Goal: Task Accomplishment & Management: Complete application form

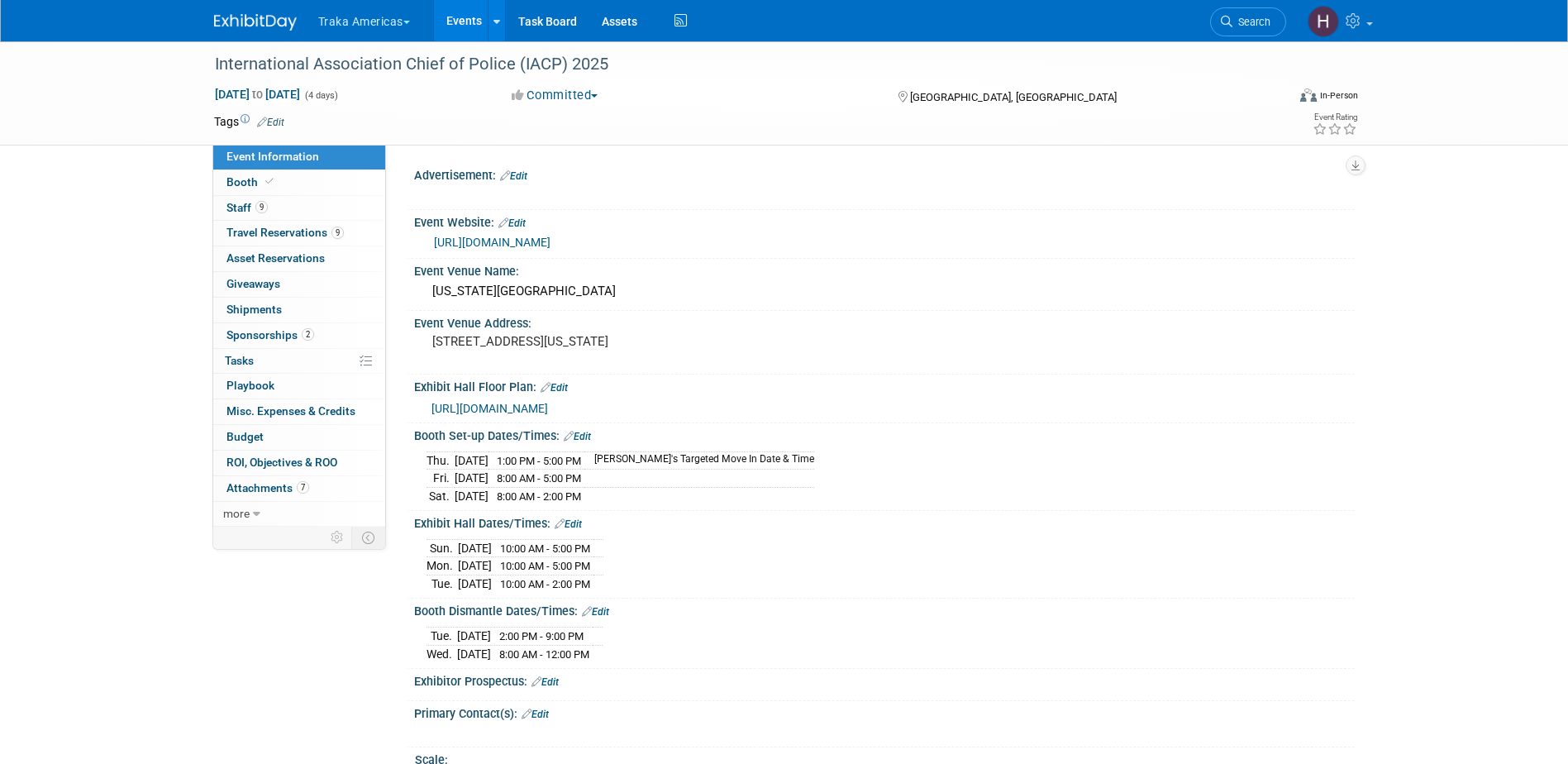
select select "National"
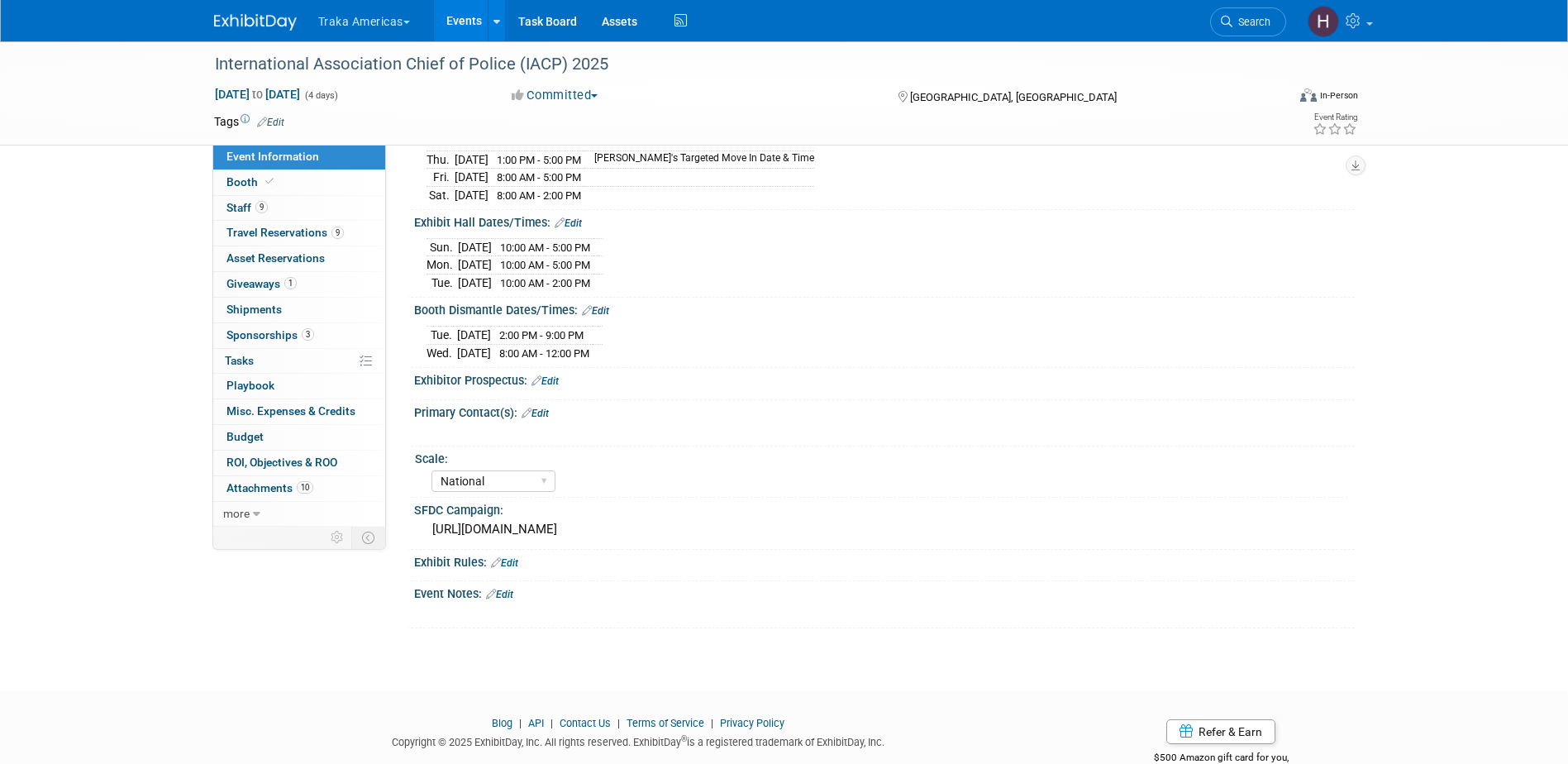
scroll to position [272, 0]
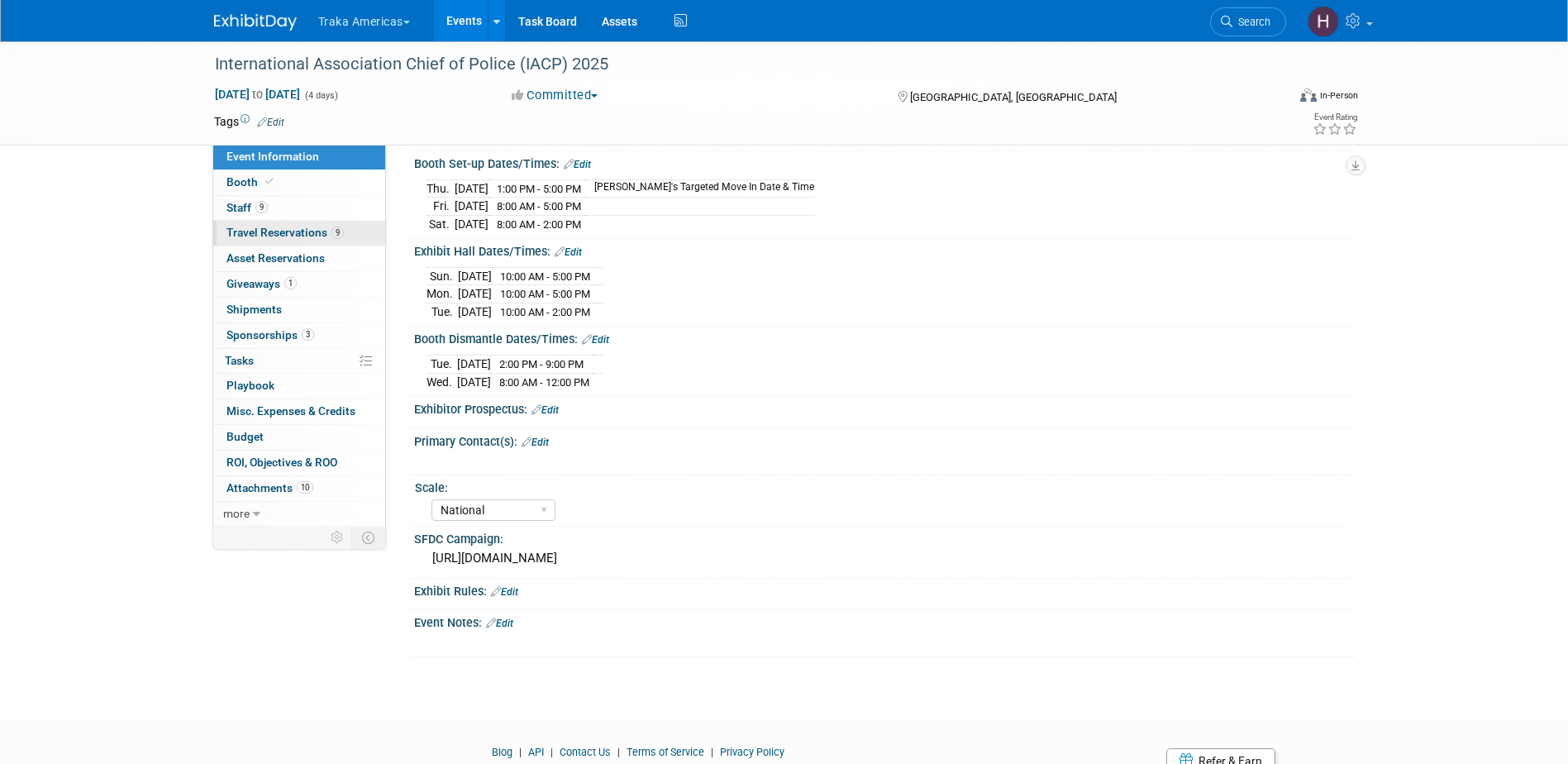
drag, startPoint x: 265, startPoint y: 231, endPoint x: 281, endPoint y: 232, distance: 16.0
click at [265, 231] on span "Travel Reservations 9" at bounding box center [285, 232] width 117 height 14
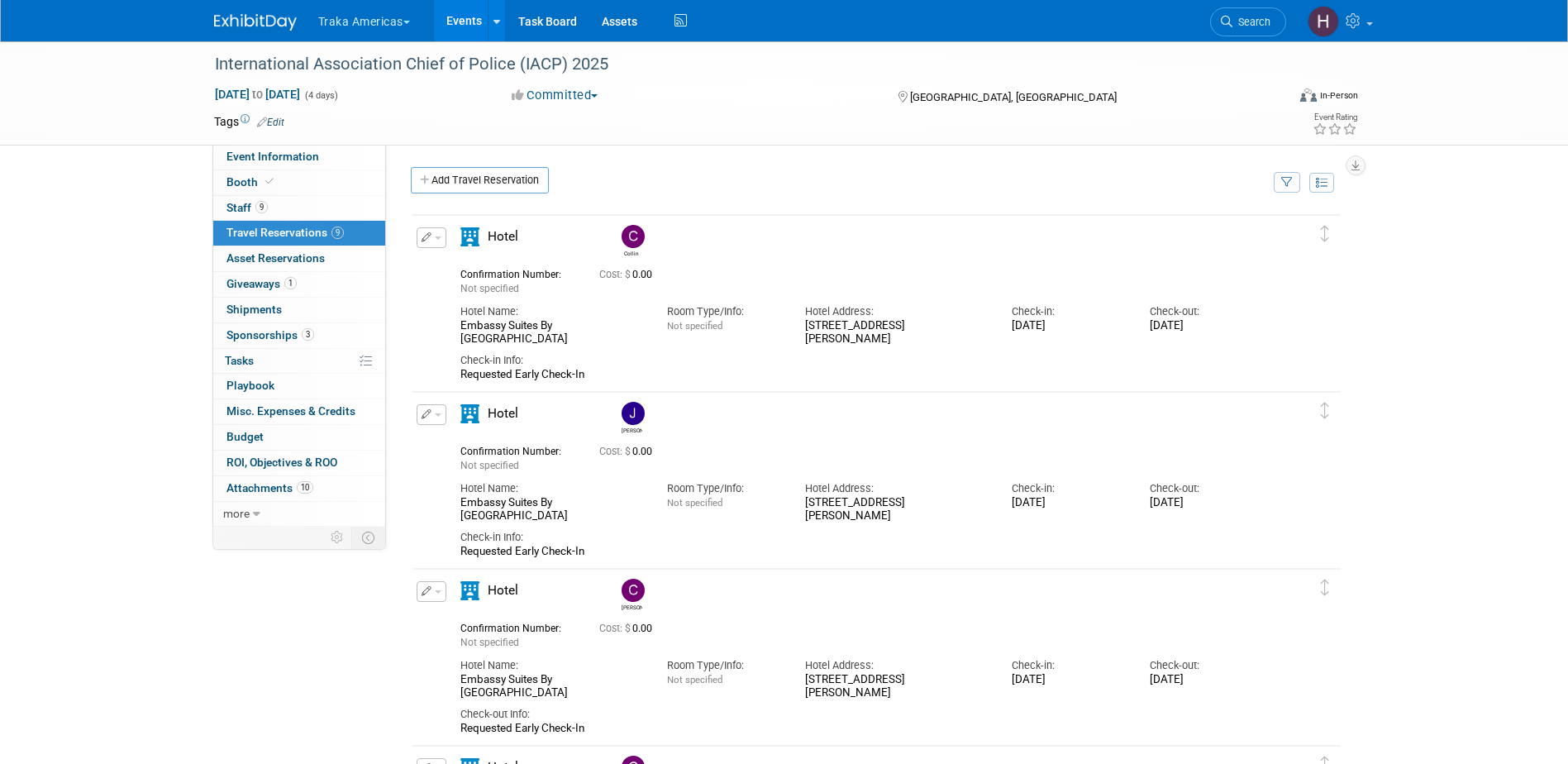
drag, startPoint x: 462, startPoint y: 679, endPoint x: 624, endPoint y: 697, distance: 163.0
click at [624, 697] on div "Embassy Suites By Hilton Denver Downtown Convention Center" at bounding box center [551, 686] width 182 height 28
drag, startPoint x: 624, startPoint y: 697, endPoint x: 577, endPoint y: 690, distance: 47.5
copy div "Embassy Suites By Hilton Denver Downtown Convention Center"
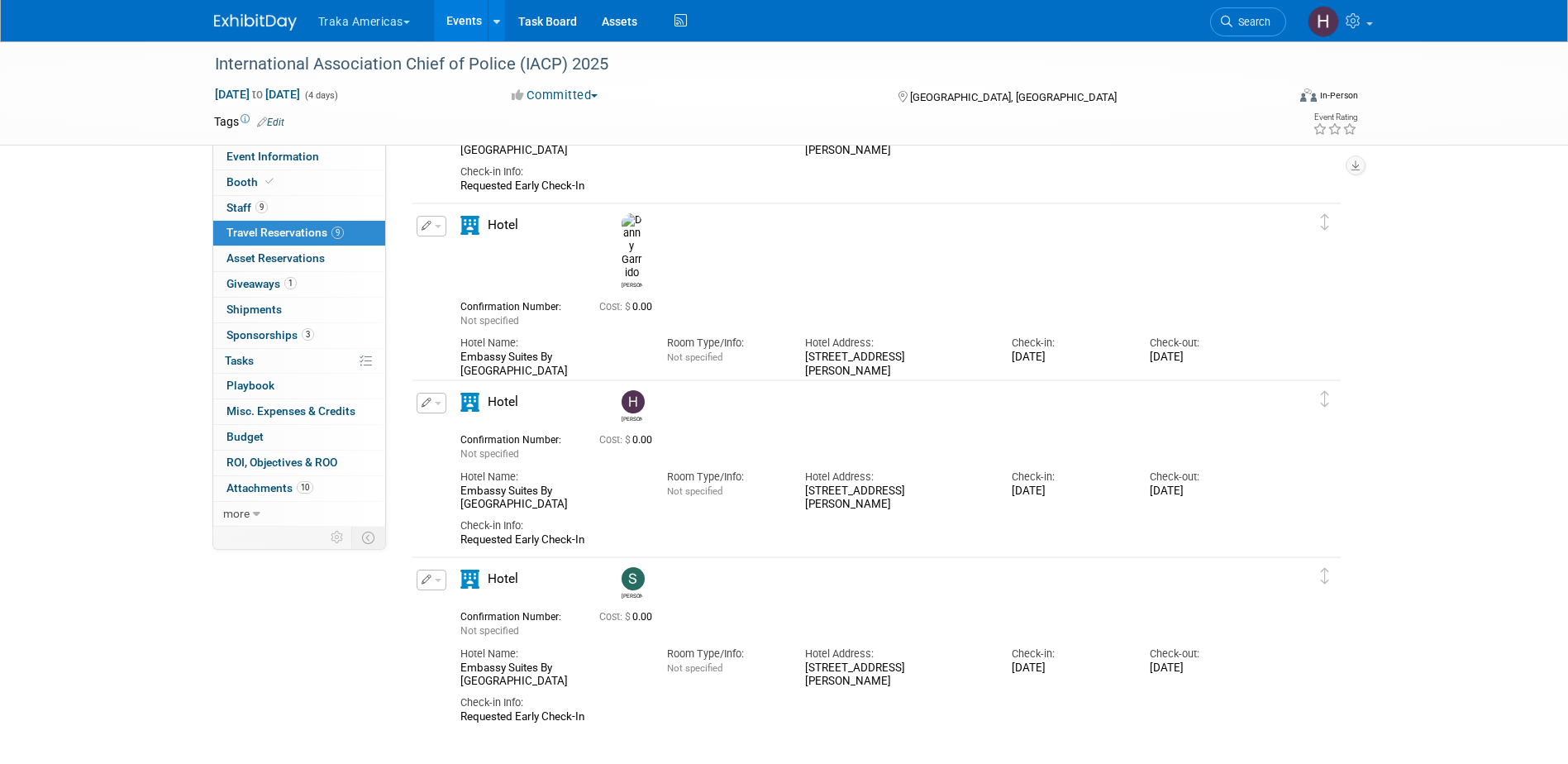
scroll to position [1074, 0]
click at [345, 12] on button "Traka Americas" at bounding box center [374, 18] width 114 height 36
click at [157, 79] on div "International Association Chief of Police (IACP) 2025 Oct 18, 2025 to Oct 21, 2…" at bounding box center [784, 93] width 1568 height 104
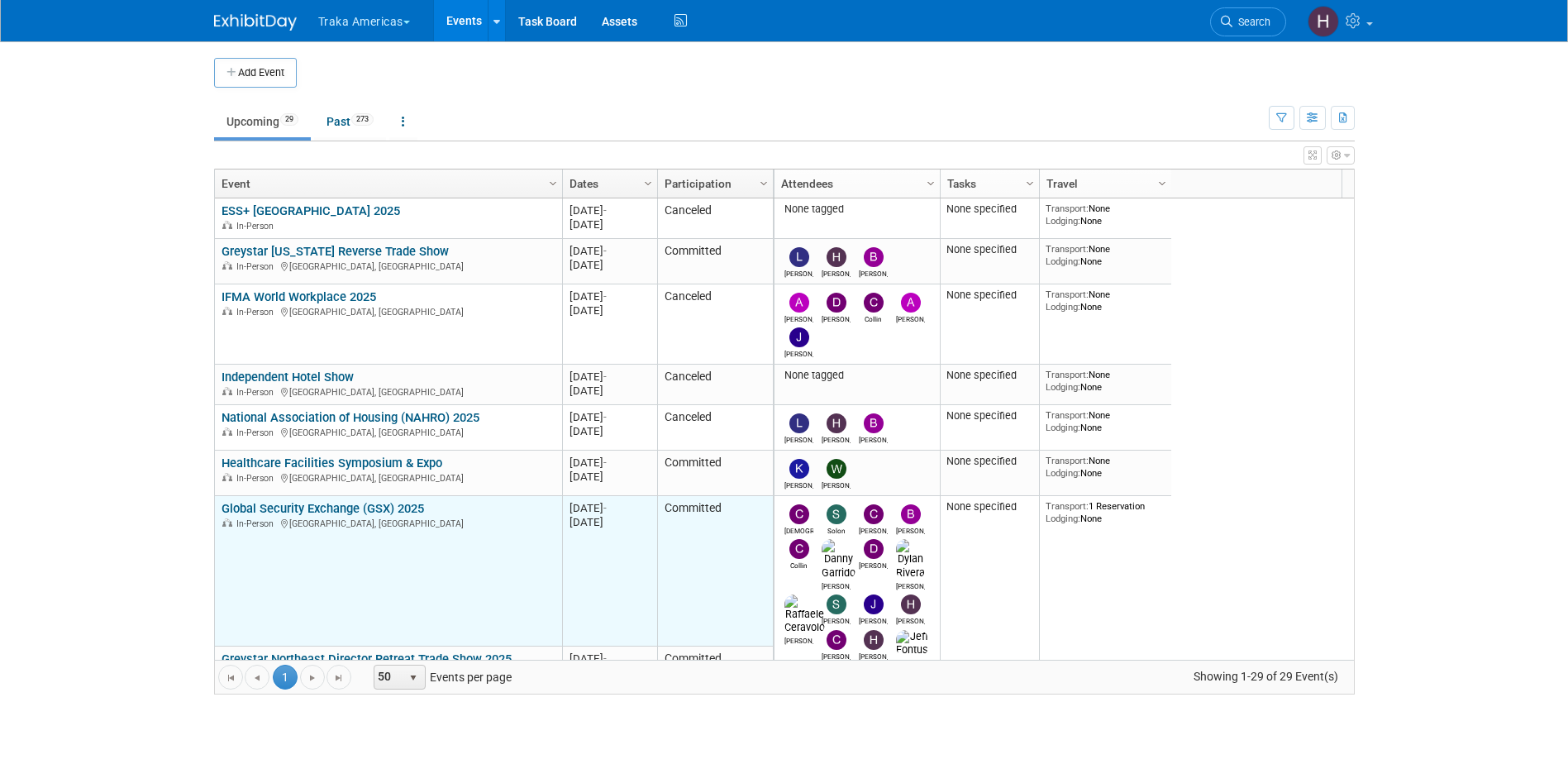
click at [372, 509] on link "Global Security Exchange (GSX) 2025" at bounding box center [323, 509] width 203 height 15
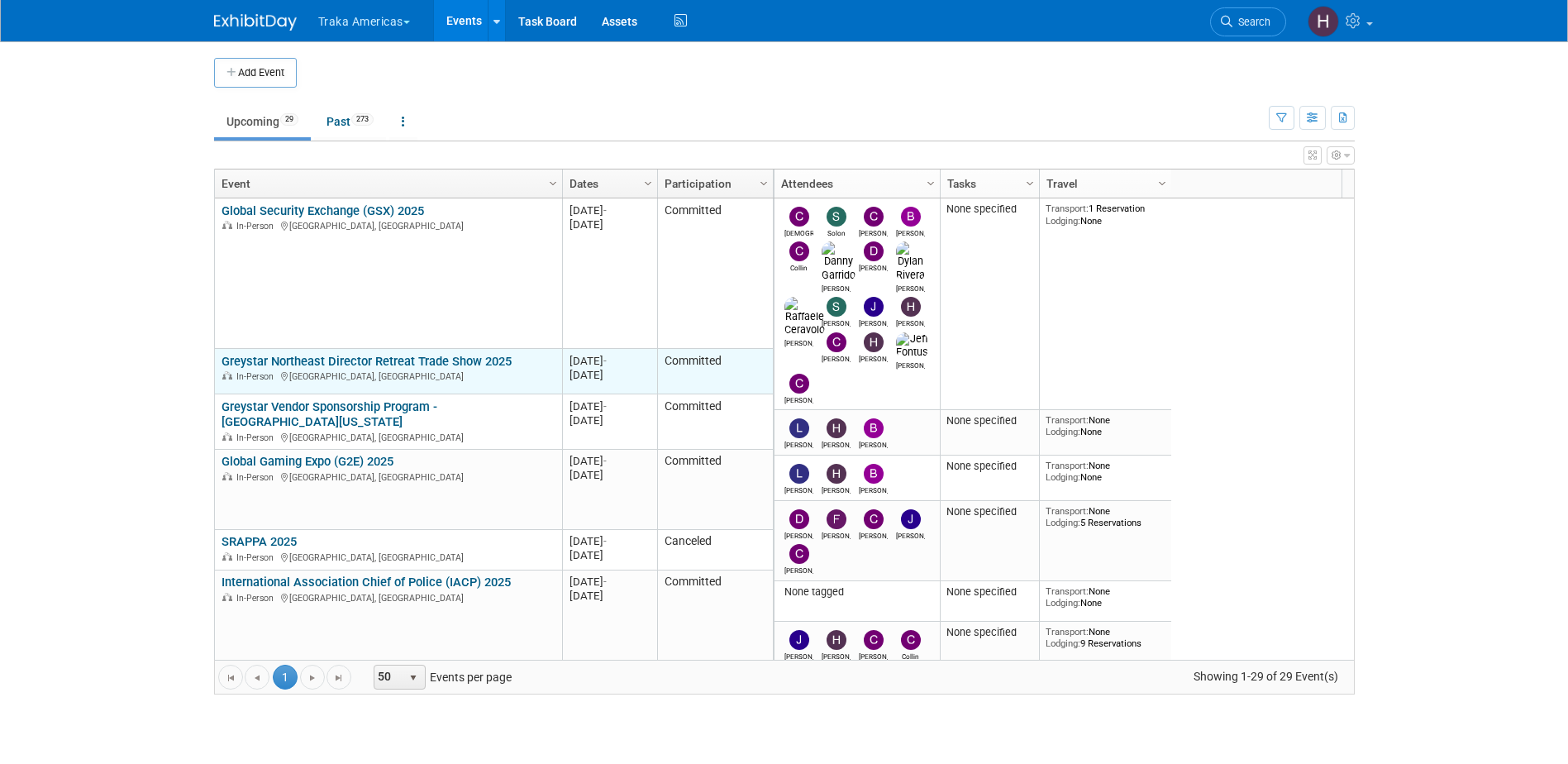
scroll to position [396, 0]
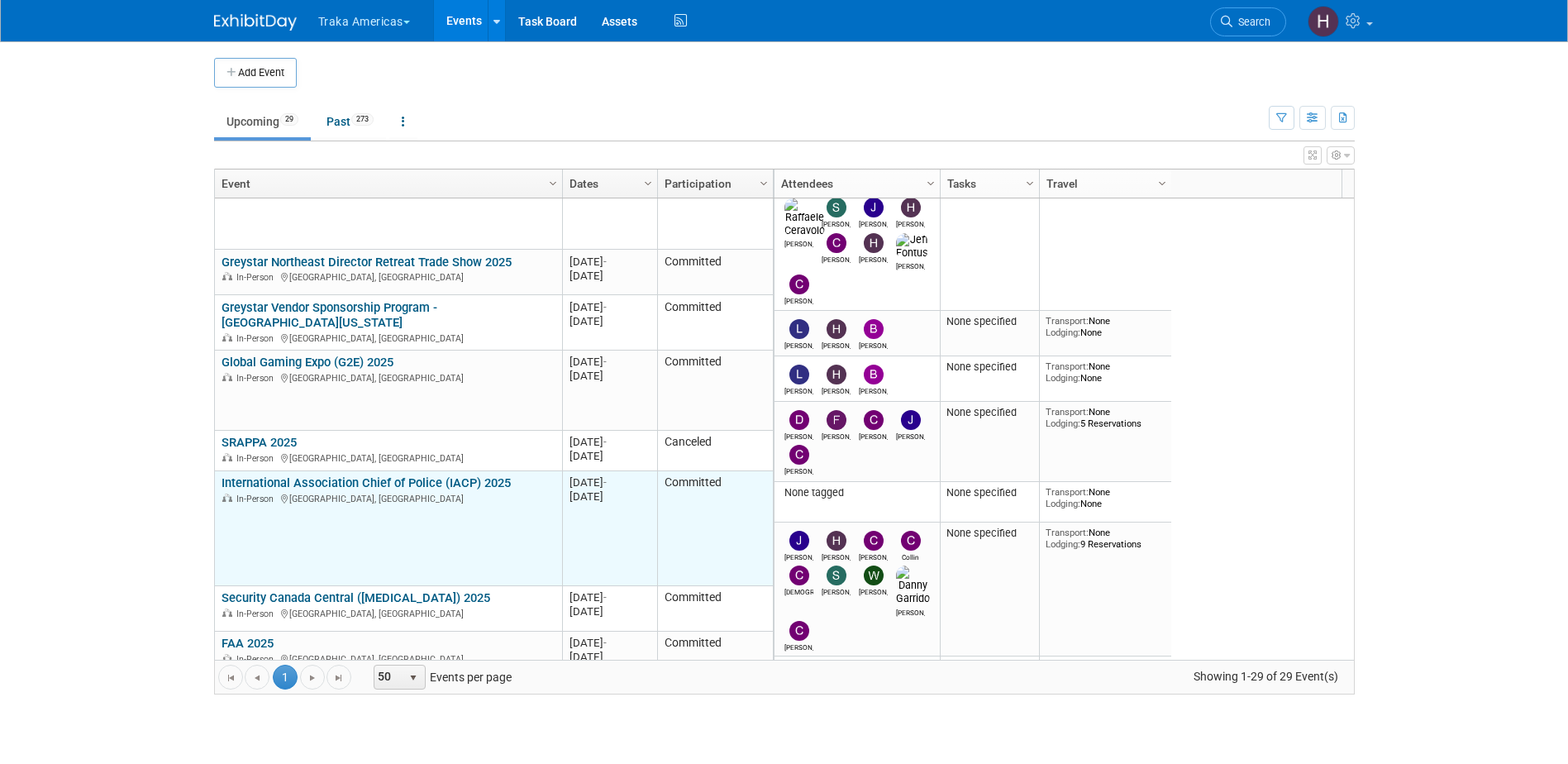
click at [391, 475] on link "International Association Chief of Police (IACP) 2025" at bounding box center [366, 483] width 289 height 15
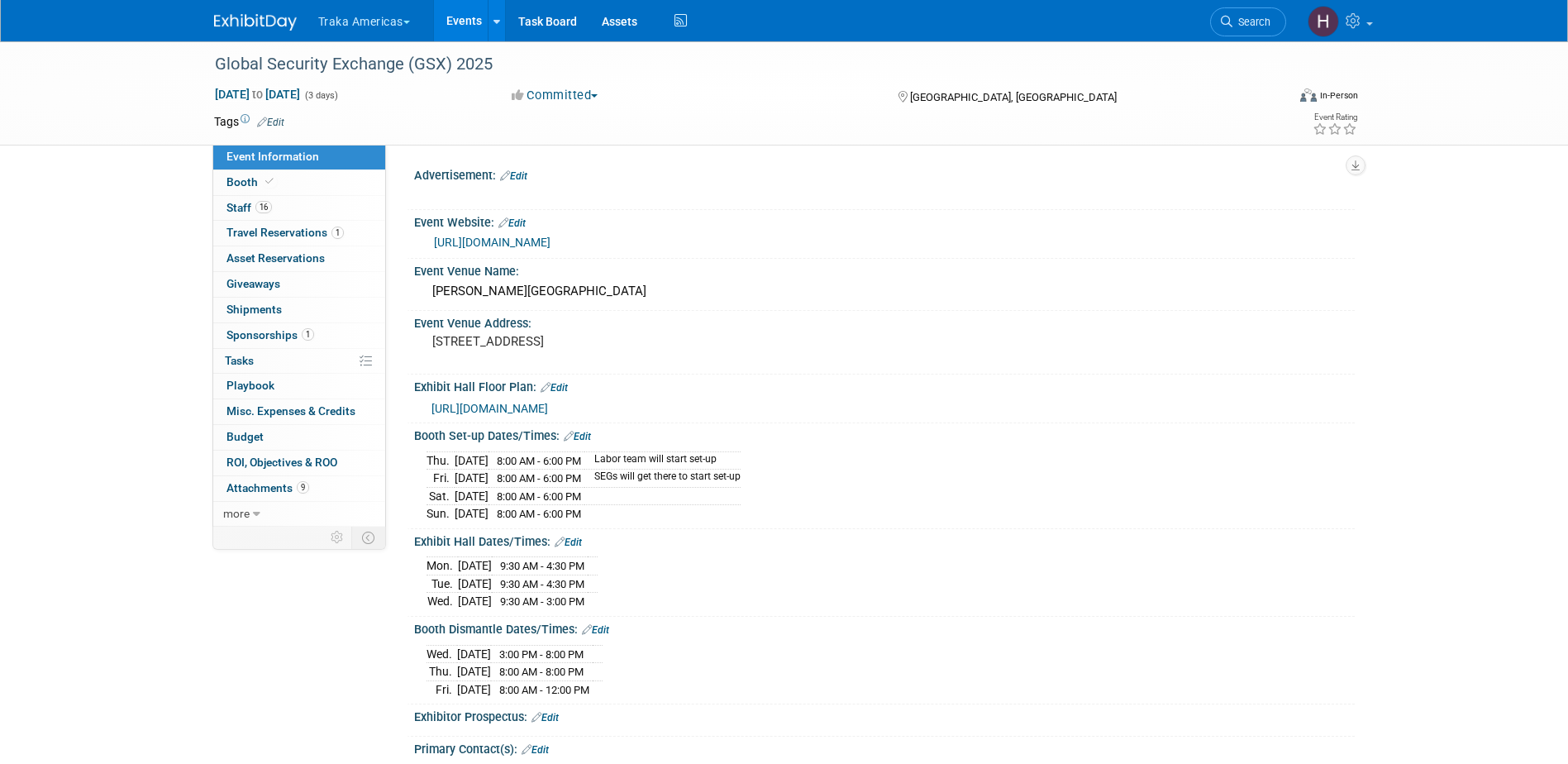
select select "National"
click at [254, 243] on link "1 Travel Reservations 1" at bounding box center [298, 232] width 172 height 25
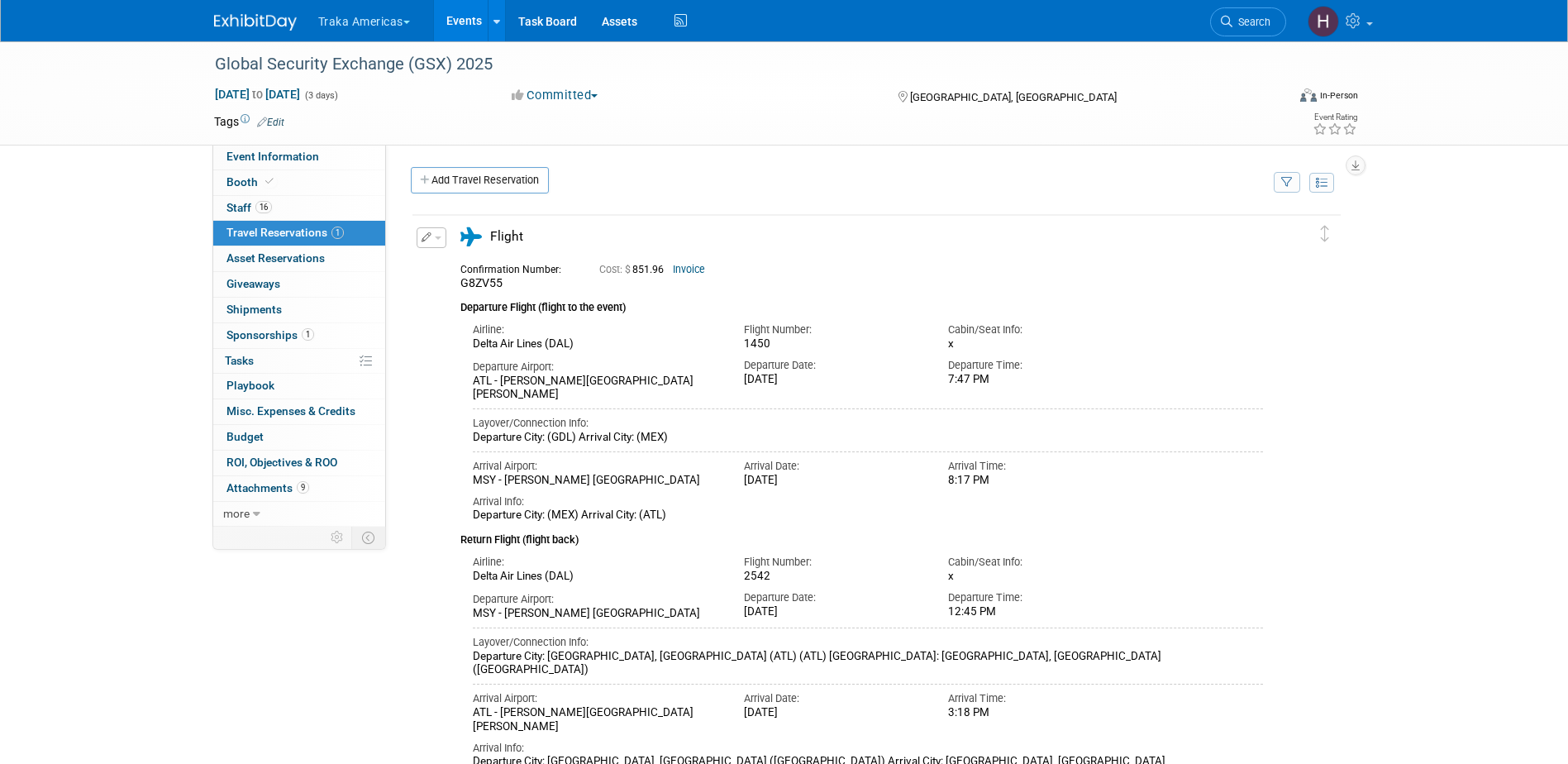
click at [440, 238] on span "button" at bounding box center [438, 238] width 7 height 3
click at [553, 240] on div "Flight" at bounding box center [531, 242] width 166 height 29
click at [428, 177] on icon at bounding box center [426, 180] width 12 height 11
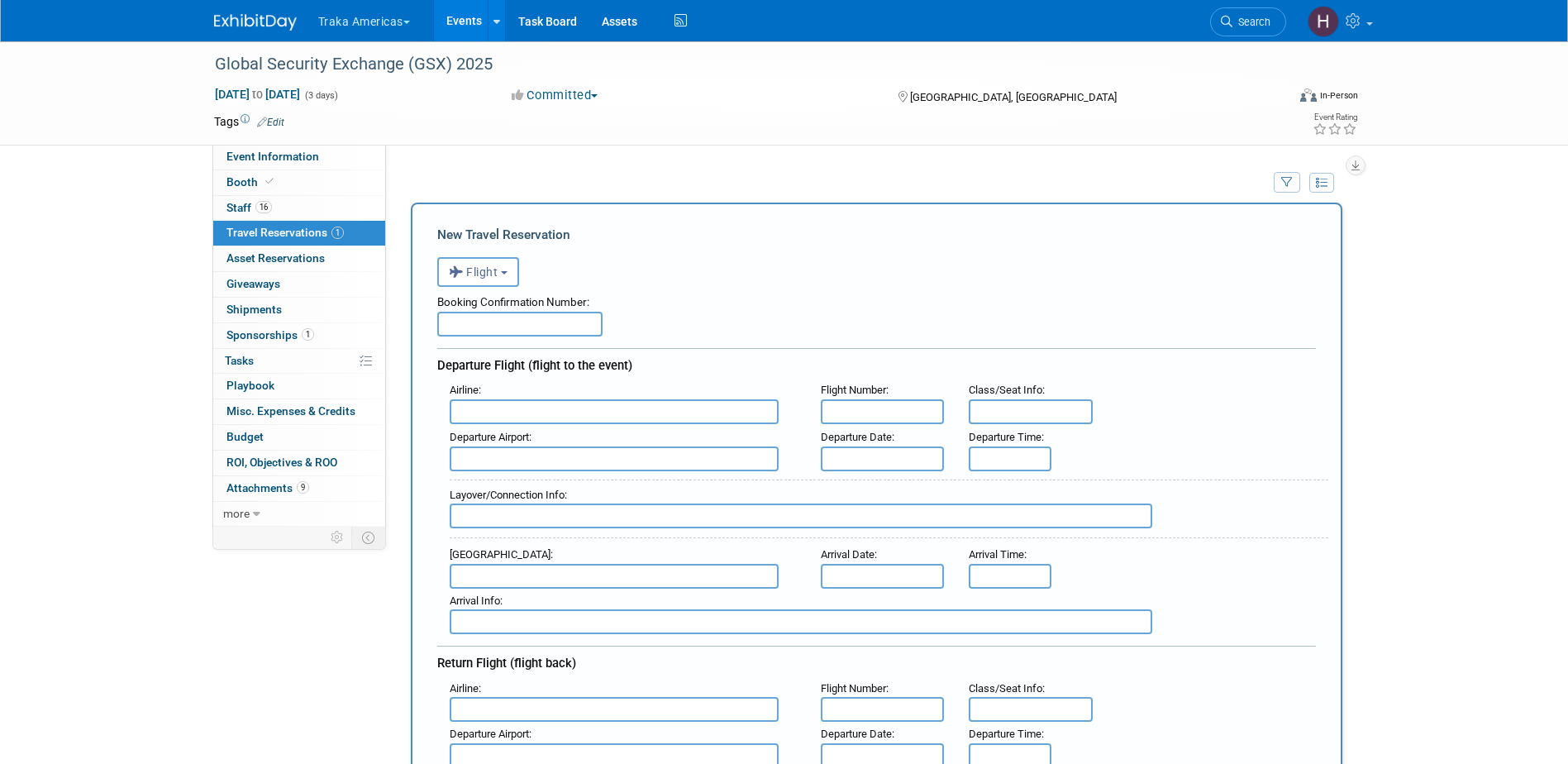
click at [484, 329] on input "text" at bounding box center [520, 324] width 166 height 25
type input "B6MQS2"
click at [478, 412] on input "text" at bounding box center [614, 411] width 329 height 25
click at [489, 434] on strong "Southwest" at bounding box center [482, 437] width 50 height 13
type input "Southwest Airlines (SWA)"
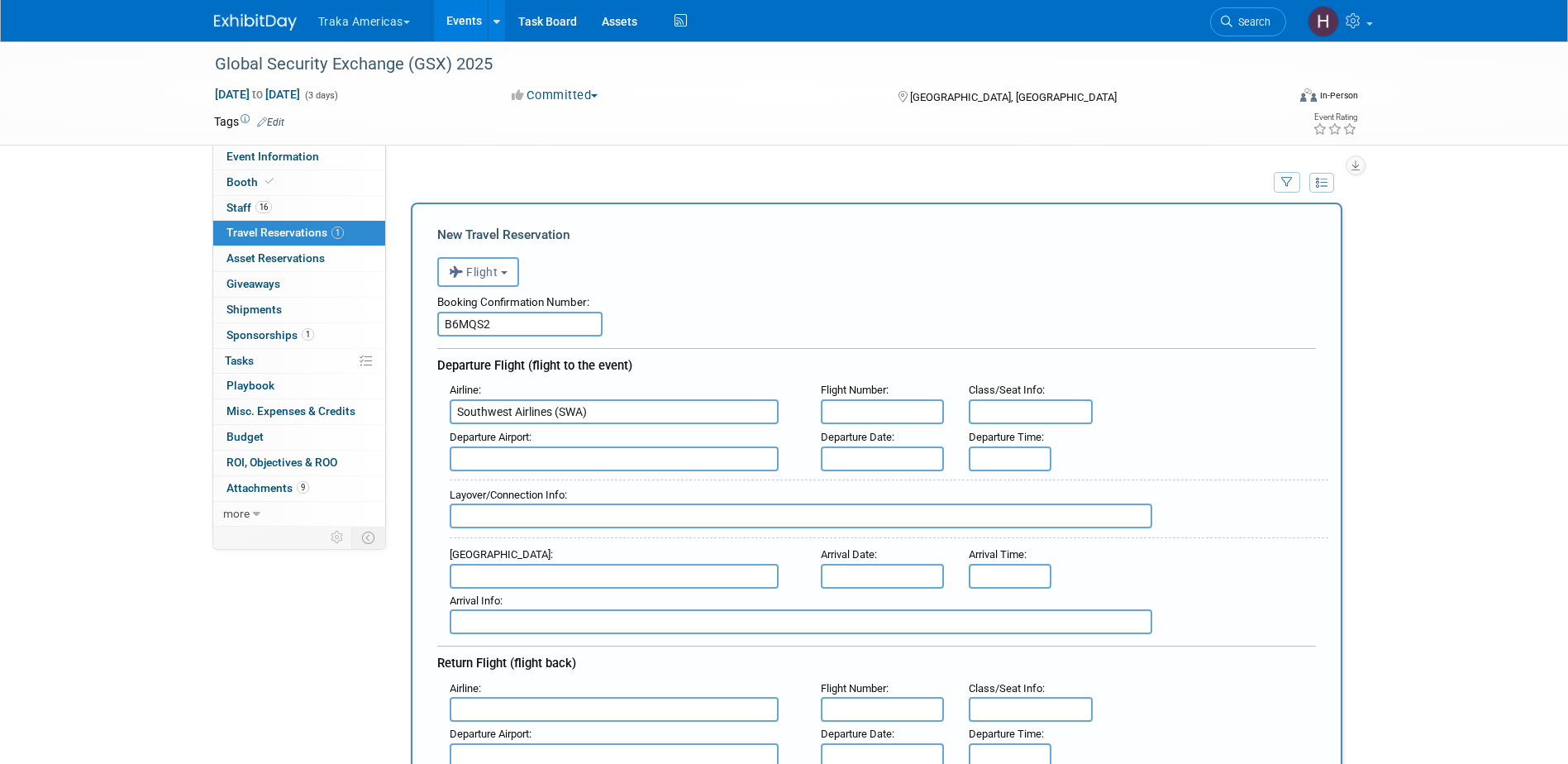
click at [848, 401] on input "text" at bounding box center [882, 411] width 124 height 25
type input "WN3452"
click at [620, 456] on input "text" at bounding box center [614, 458] width 329 height 25
click at [604, 480] on span "MCO - Orlando International Airport" at bounding box center [622, 484] width 344 height 26
type input "MCO - Orlando International Airport"
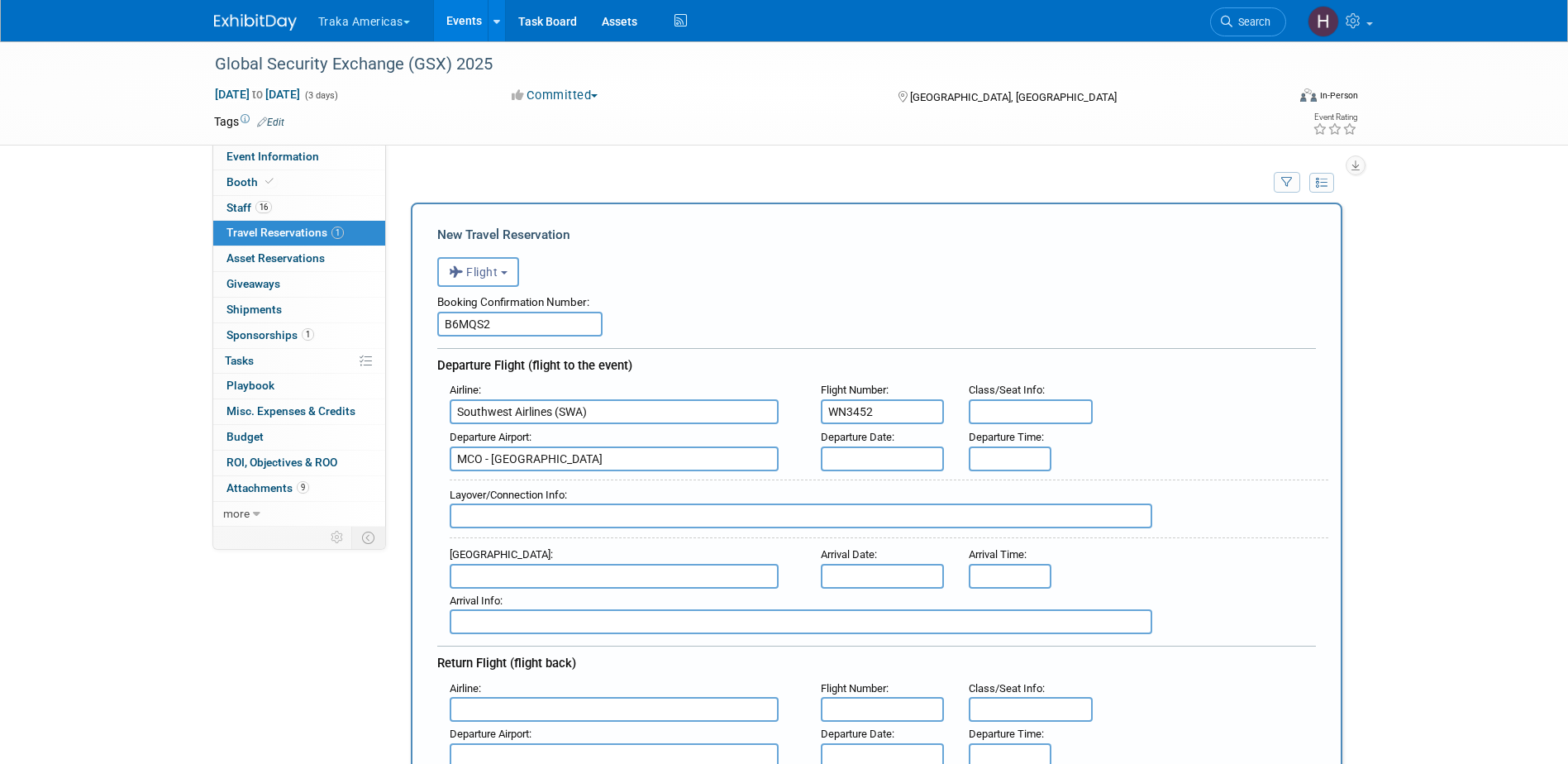
click at [850, 462] on input "text" at bounding box center [882, 458] width 124 height 25
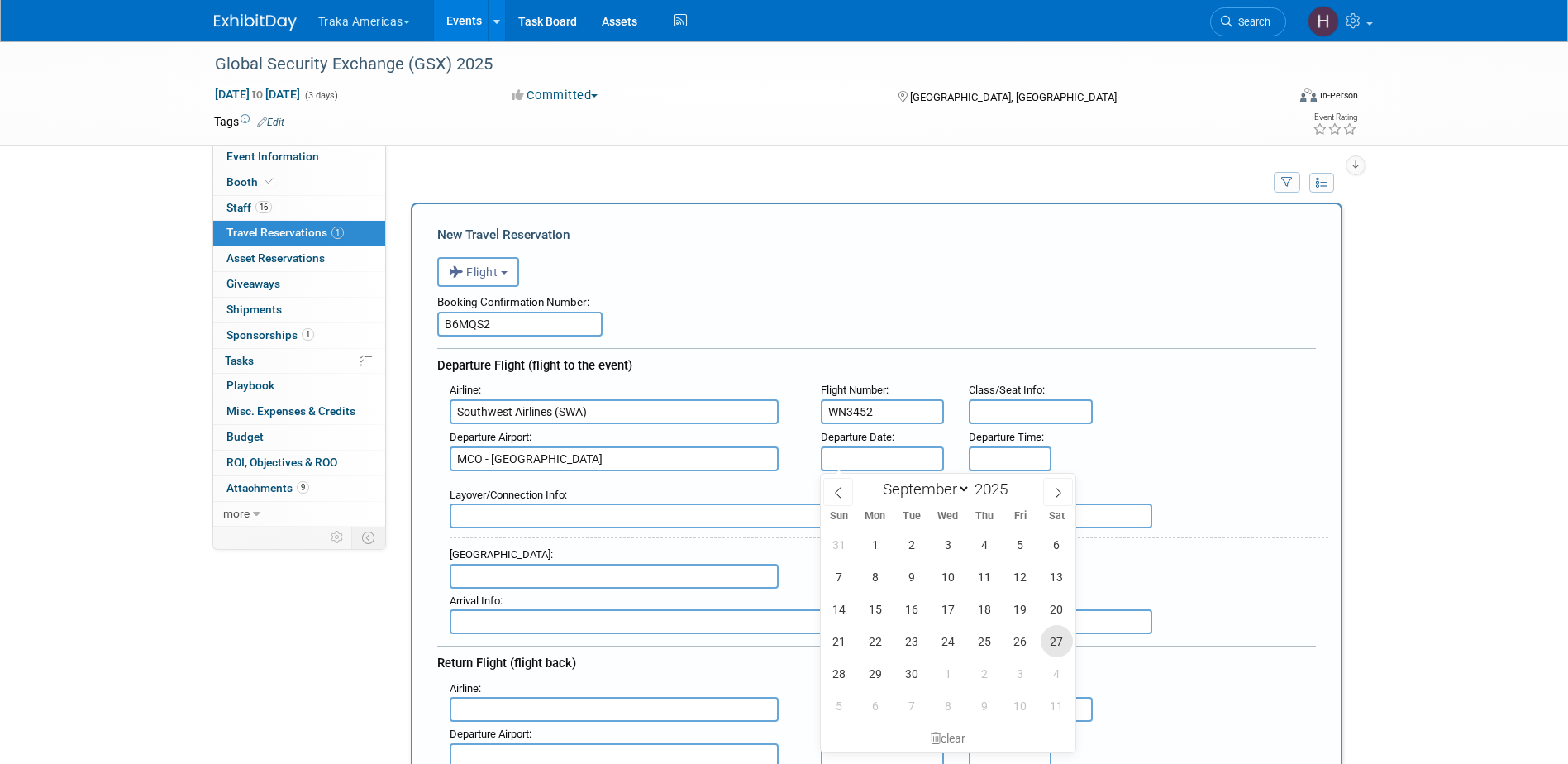
click at [1050, 641] on span "27" at bounding box center [1057, 641] width 32 height 32
type input "Sep 27, 2025"
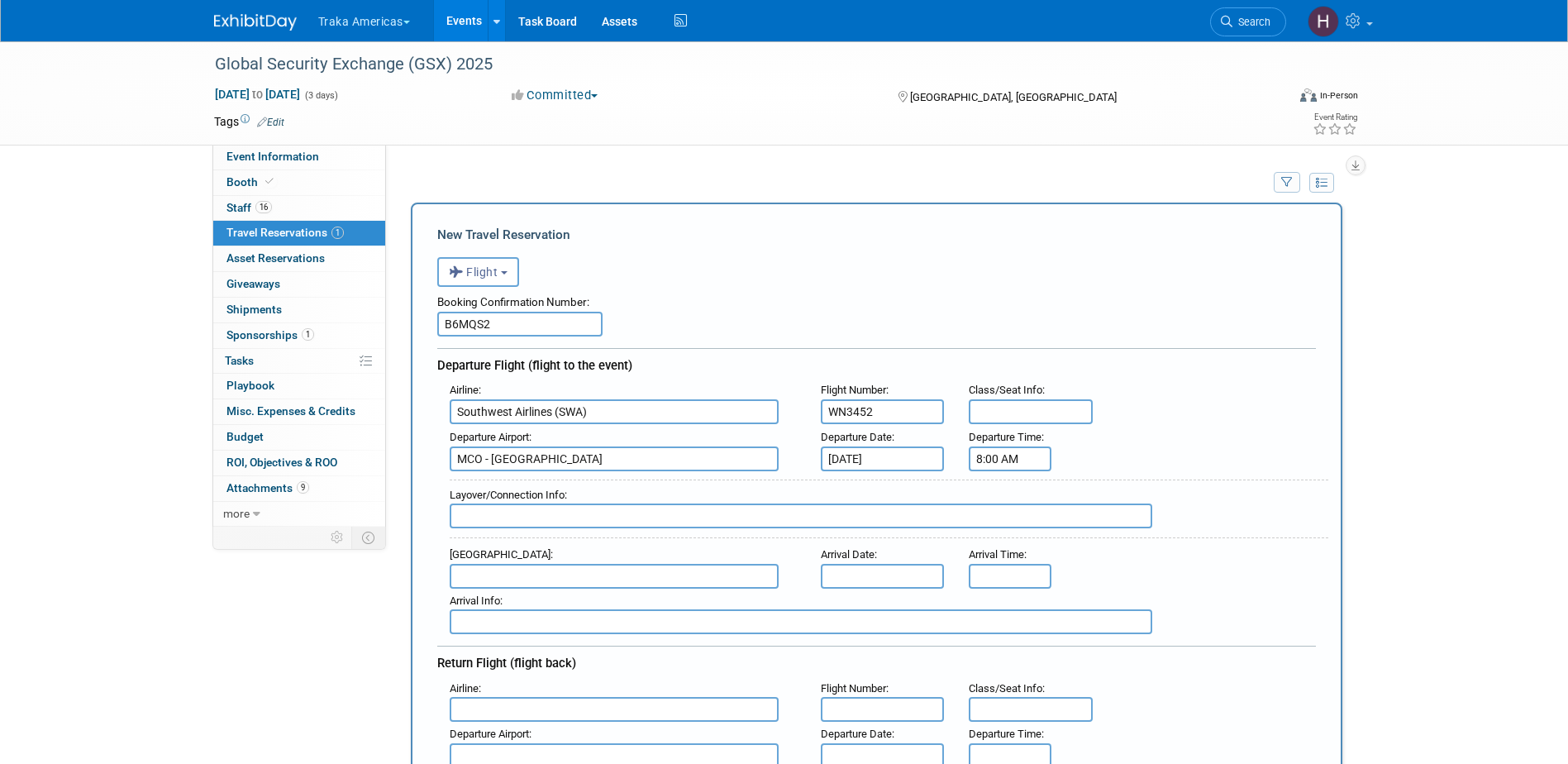
click at [996, 467] on input "8:00 AM" at bounding box center [1010, 458] width 83 height 25
click at [1003, 505] on span at bounding box center [1007, 499] width 29 height 29
click at [1083, 569] on span at bounding box center [1084, 570] width 29 height 29
click at [1010, 501] on span at bounding box center [1007, 499] width 29 height 29
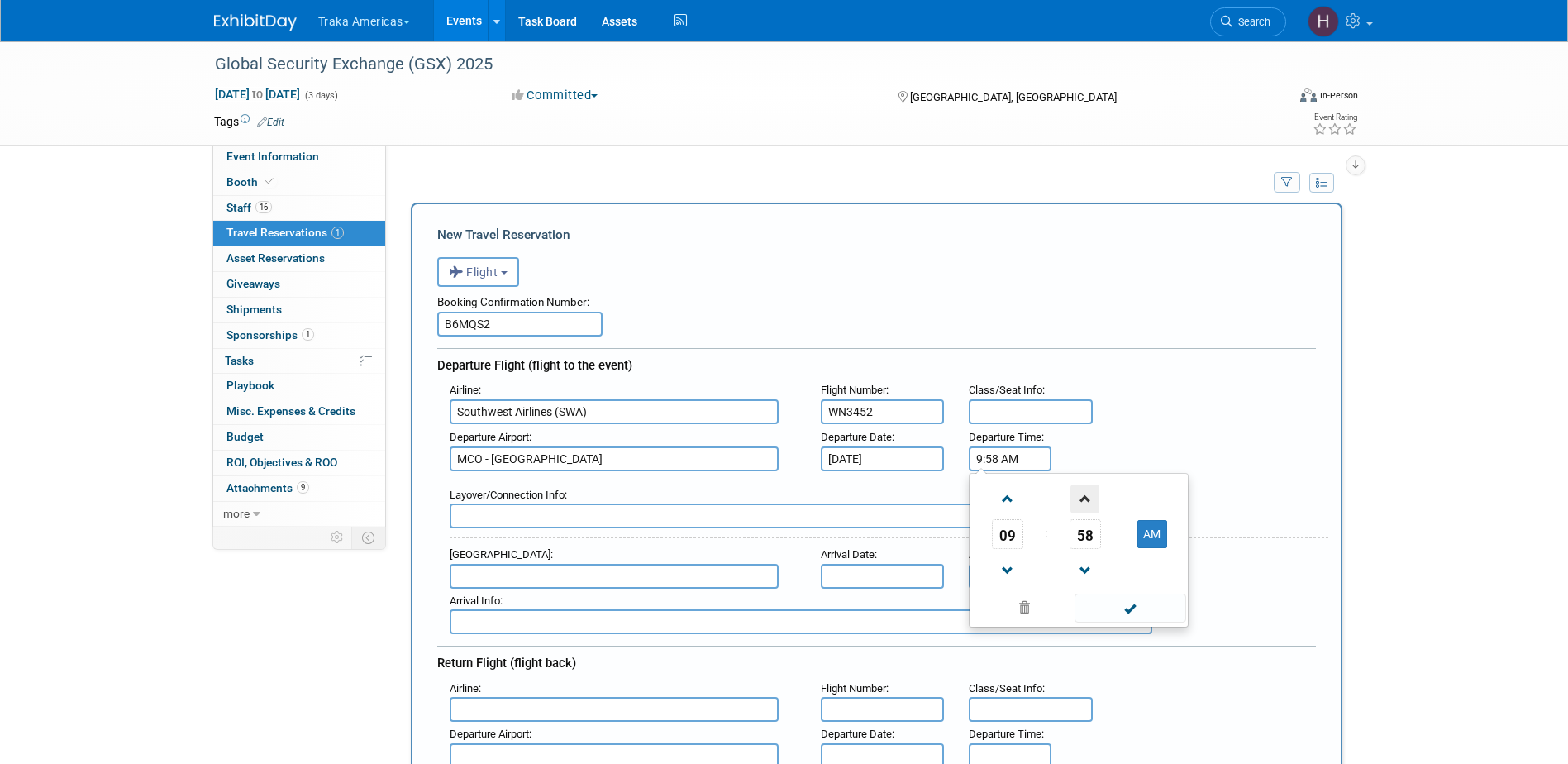
click at [1078, 500] on span at bounding box center [1084, 499] width 29 height 29
click at [1011, 565] on span at bounding box center [1007, 570] width 29 height 29
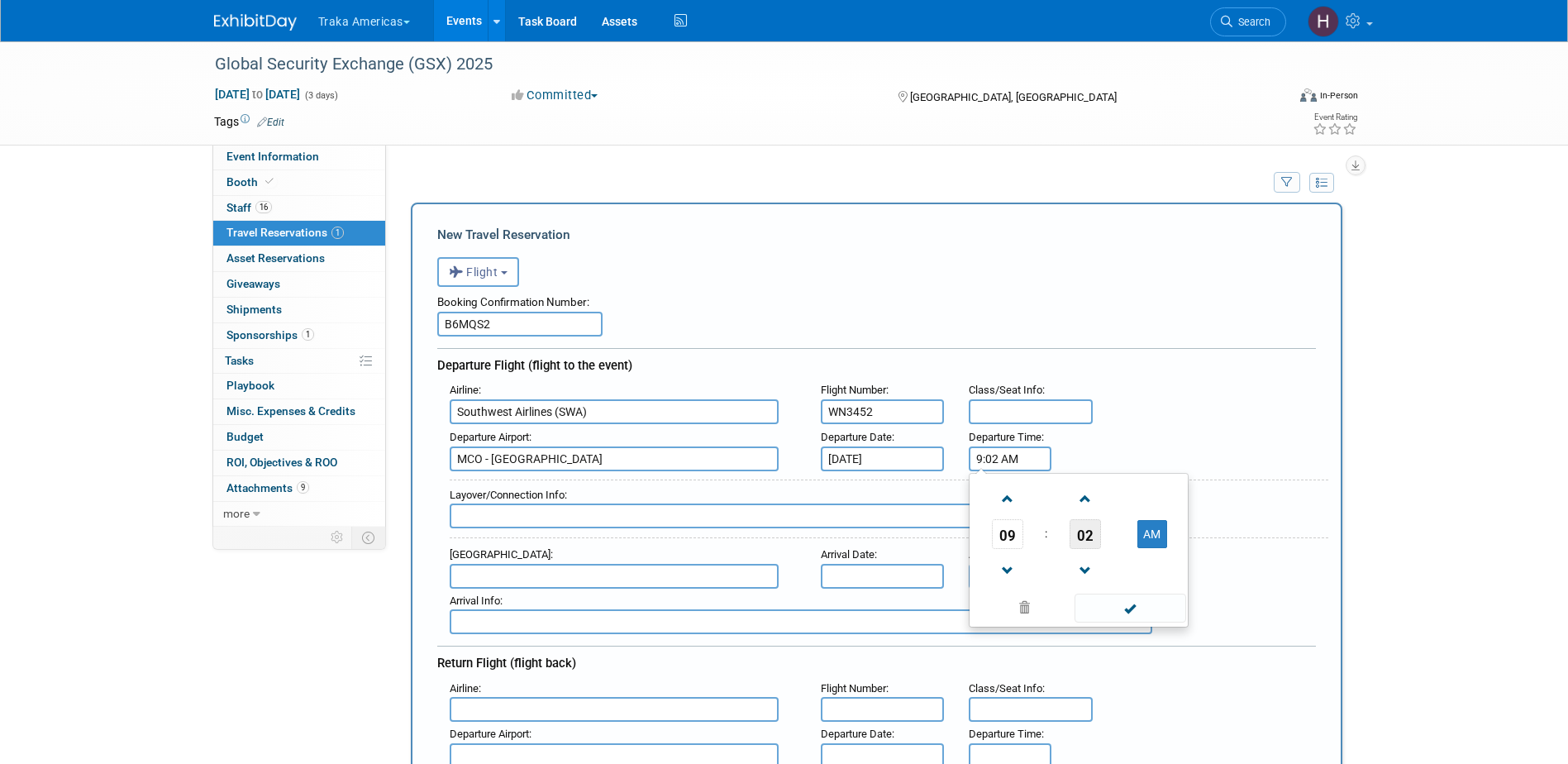
click at [1084, 537] on span "02" at bounding box center [1084, 533] width 31 height 30
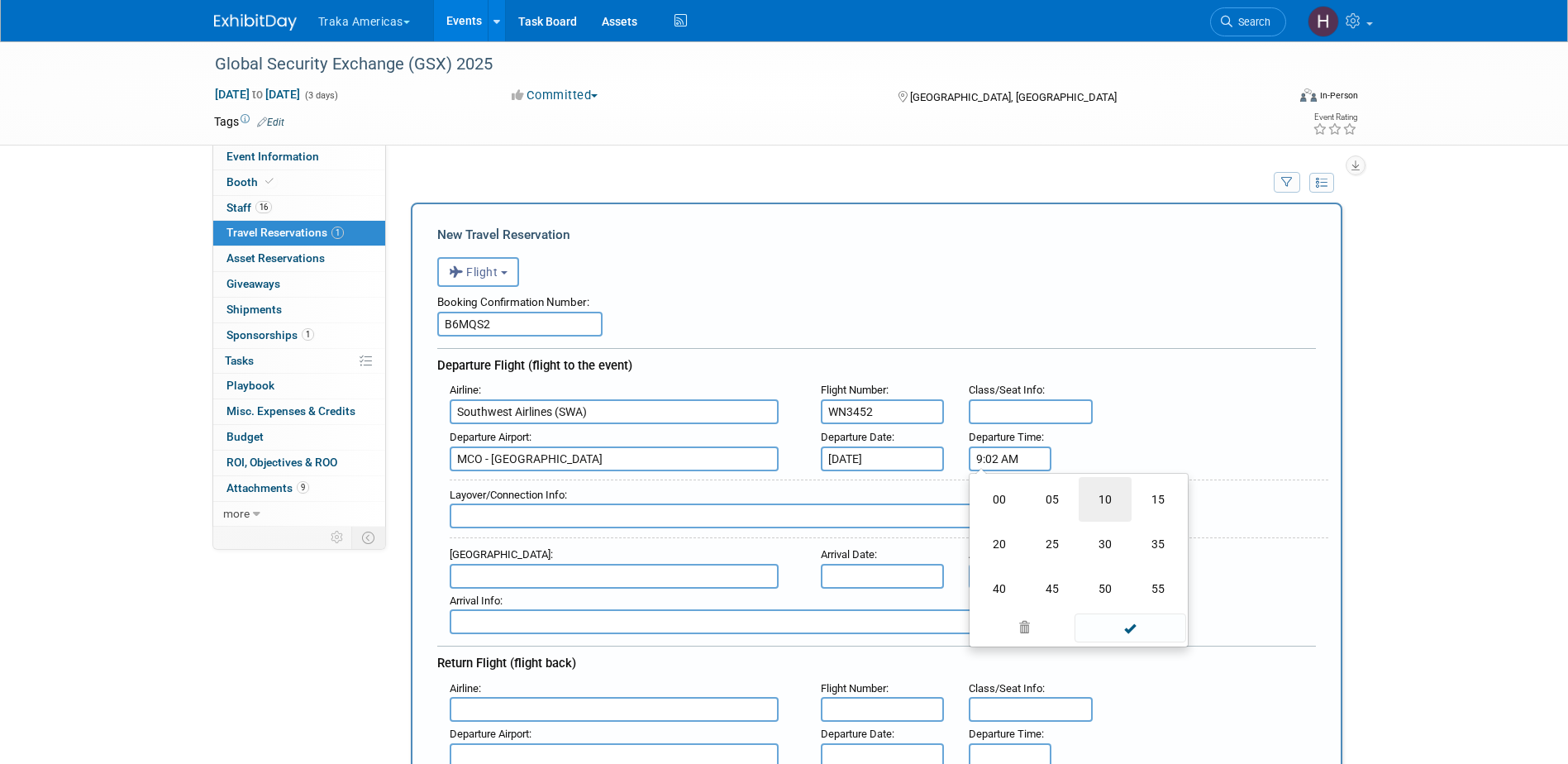
click at [1107, 500] on td "10" at bounding box center [1105, 499] width 53 height 45
type input "9:10 AM"
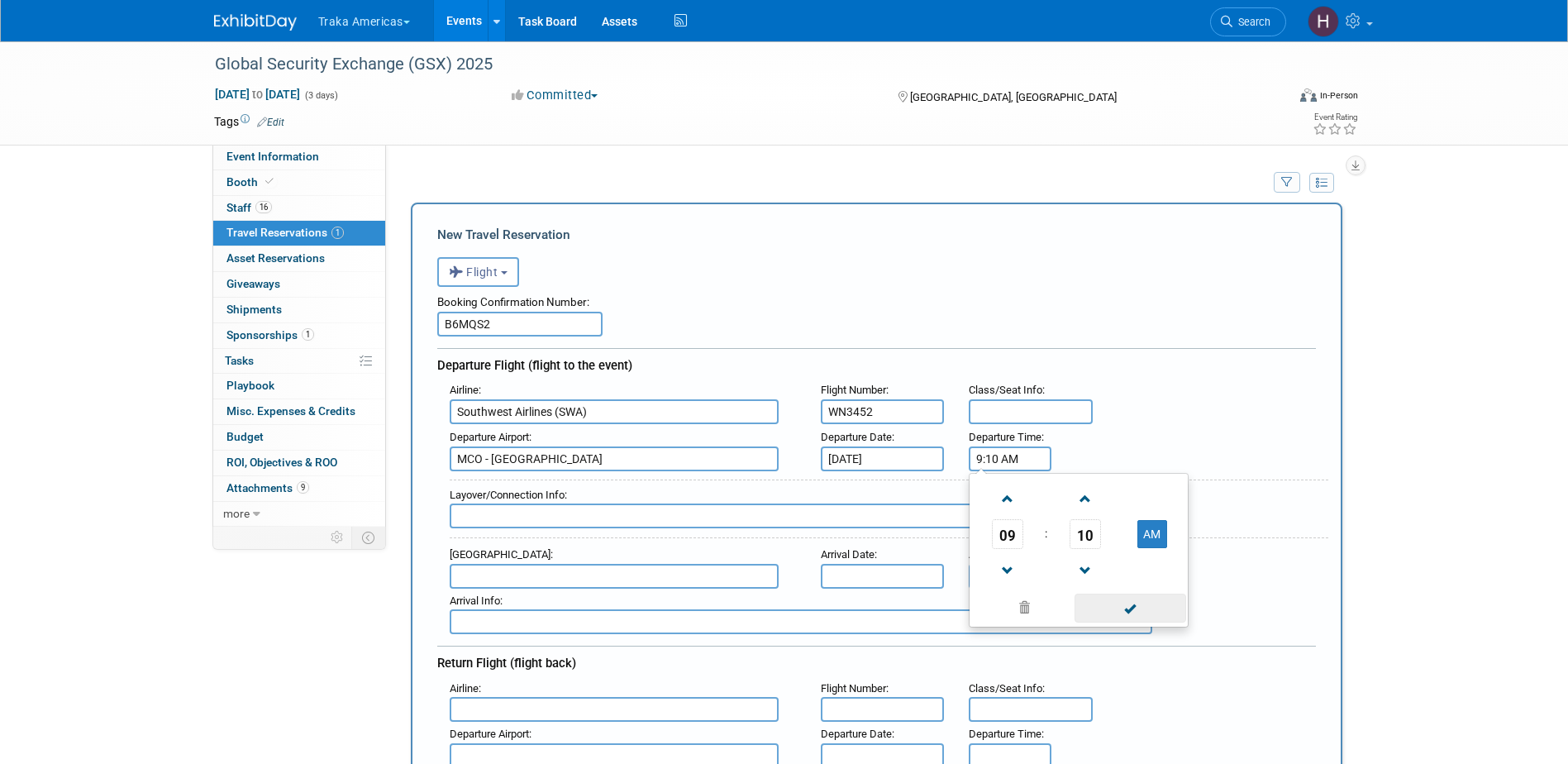
click at [1128, 604] on span at bounding box center [1130, 608] width 112 height 29
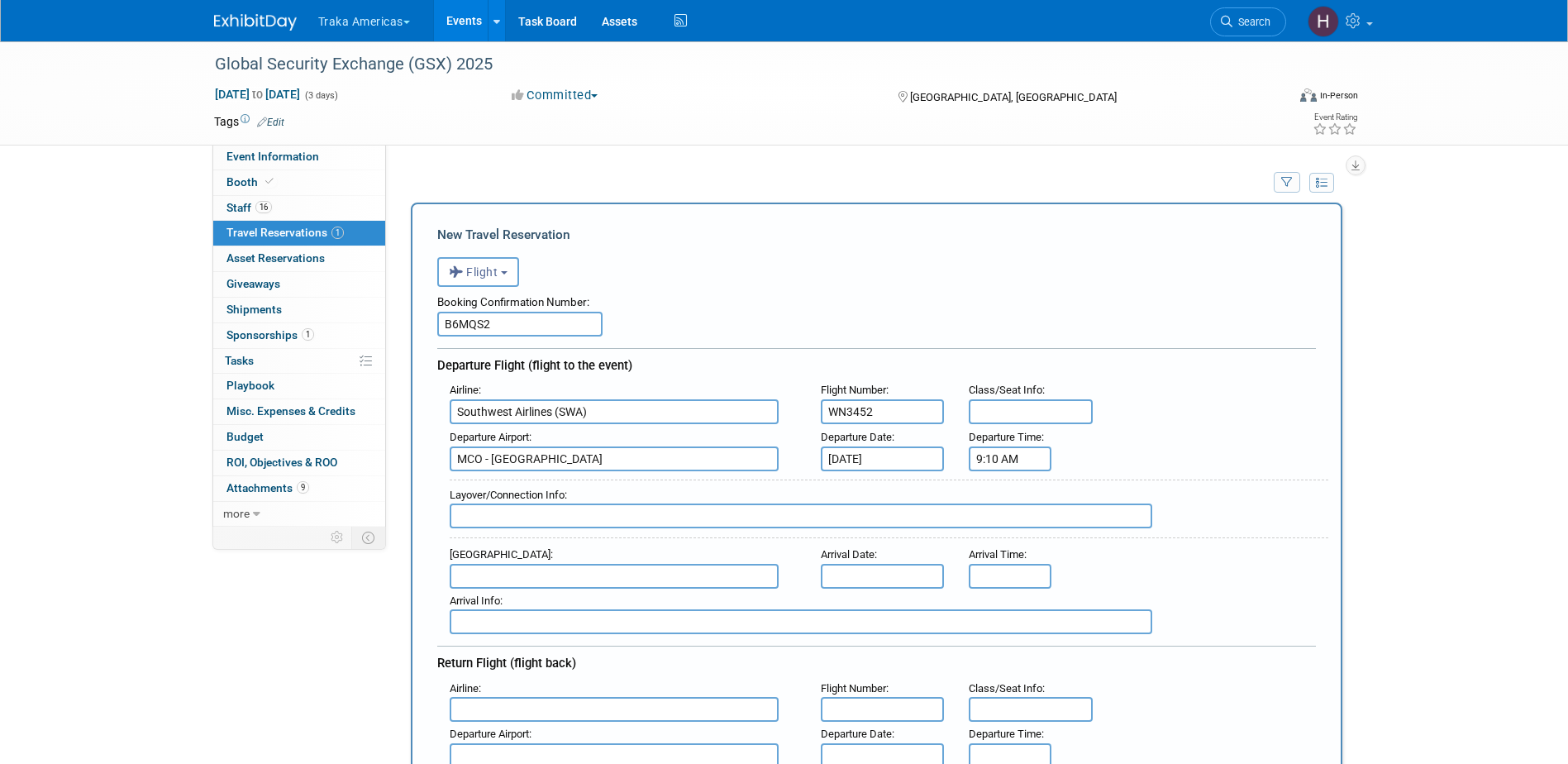
click at [490, 570] on input "text" at bounding box center [614, 576] width 329 height 25
click at [492, 599] on span "MSY - Louis Armstrong New Orleans International Airport" at bounding box center [622, 602] width 344 height 26
type input "MSY - Louis Armstrong New Orleans International Airport"
click at [848, 565] on input "text" at bounding box center [882, 576] width 124 height 25
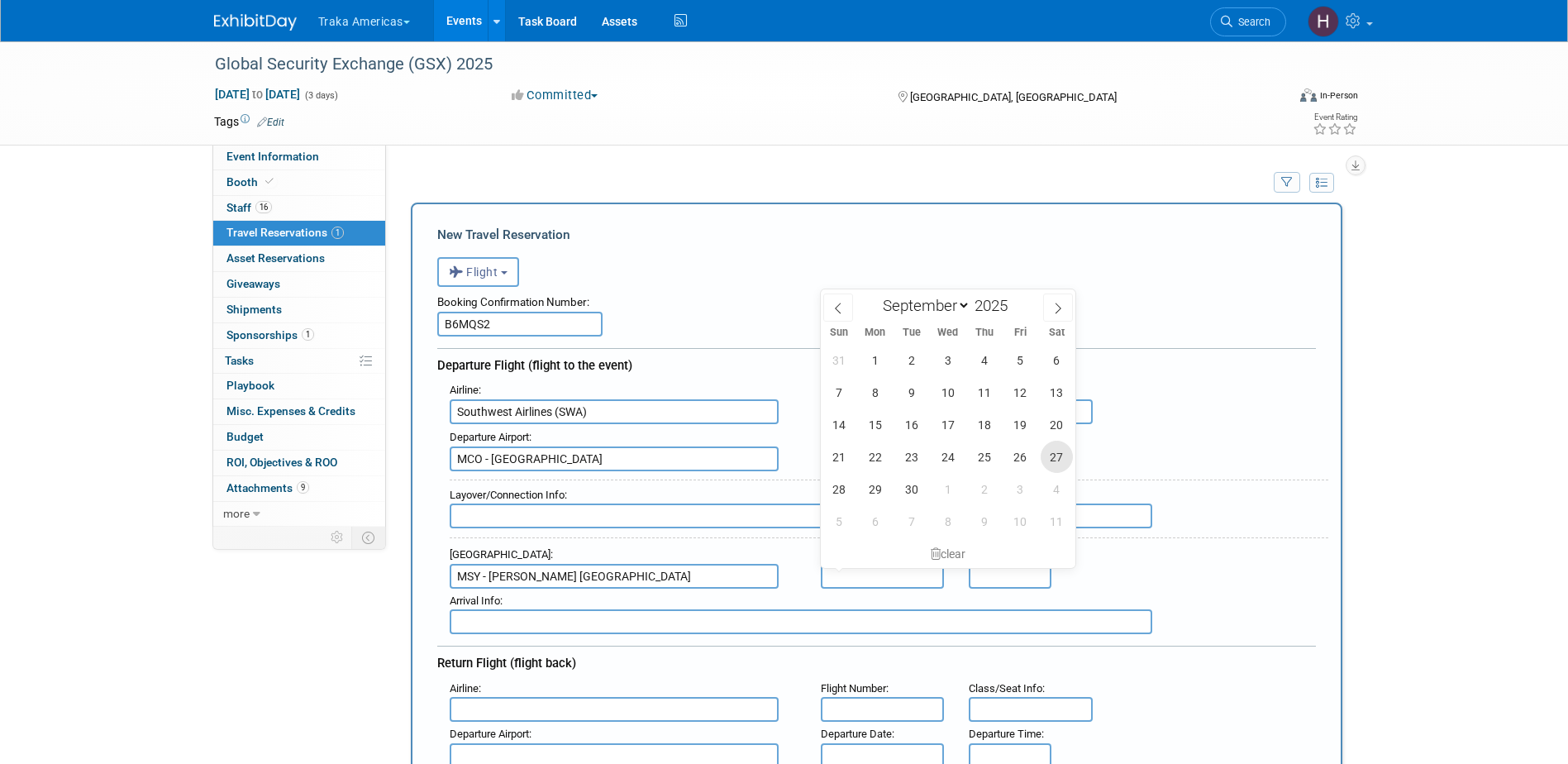
click at [1045, 457] on span "27" at bounding box center [1057, 456] width 32 height 32
type input "Sep 27, 2025"
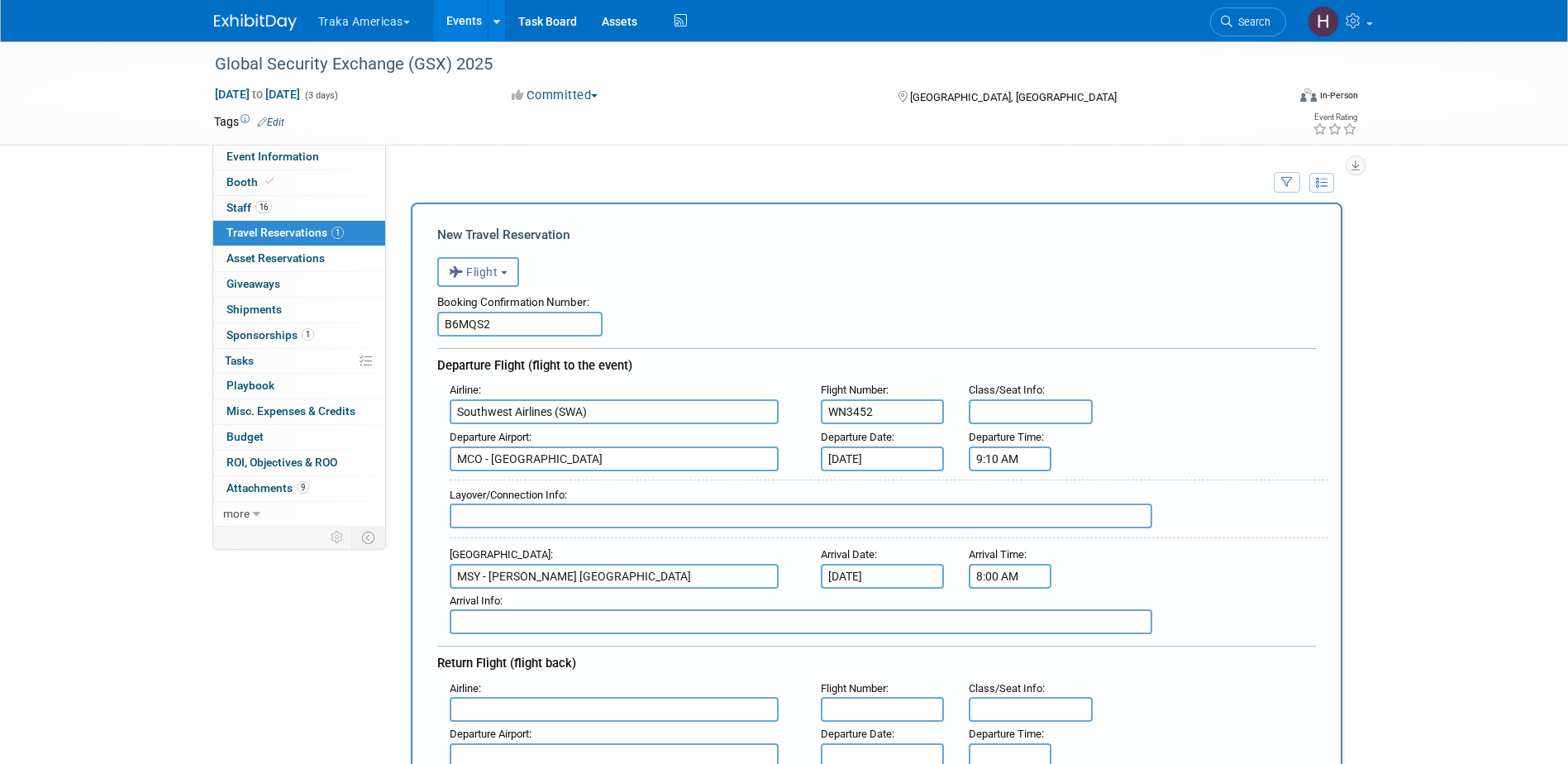
click at [994, 578] on input "8:00 AM" at bounding box center [1010, 576] width 83 height 25
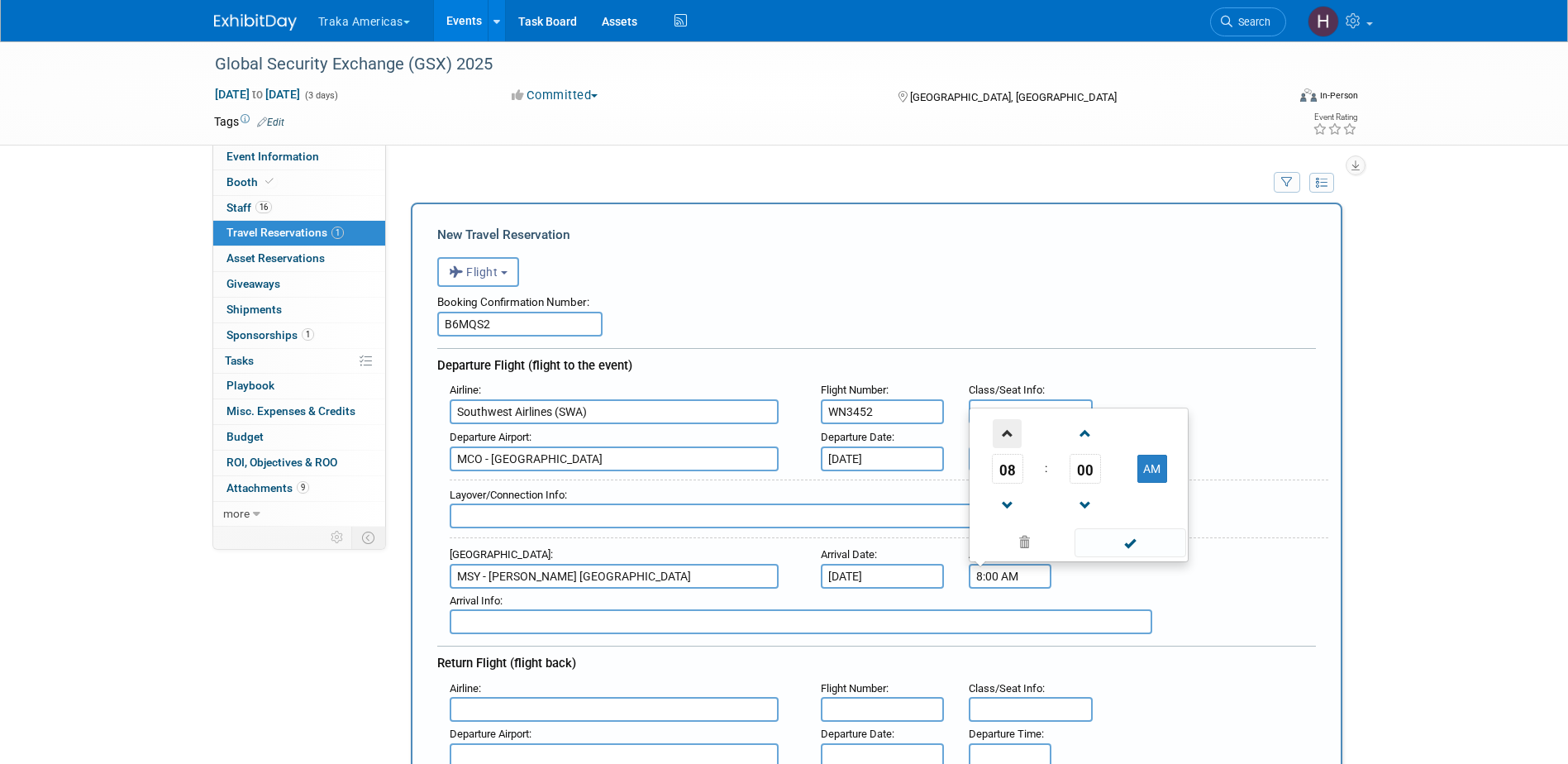
click at [1013, 431] on span at bounding box center [1007, 434] width 29 height 29
type input "10:00 AM"
click at [1162, 552] on span at bounding box center [1130, 543] width 112 height 29
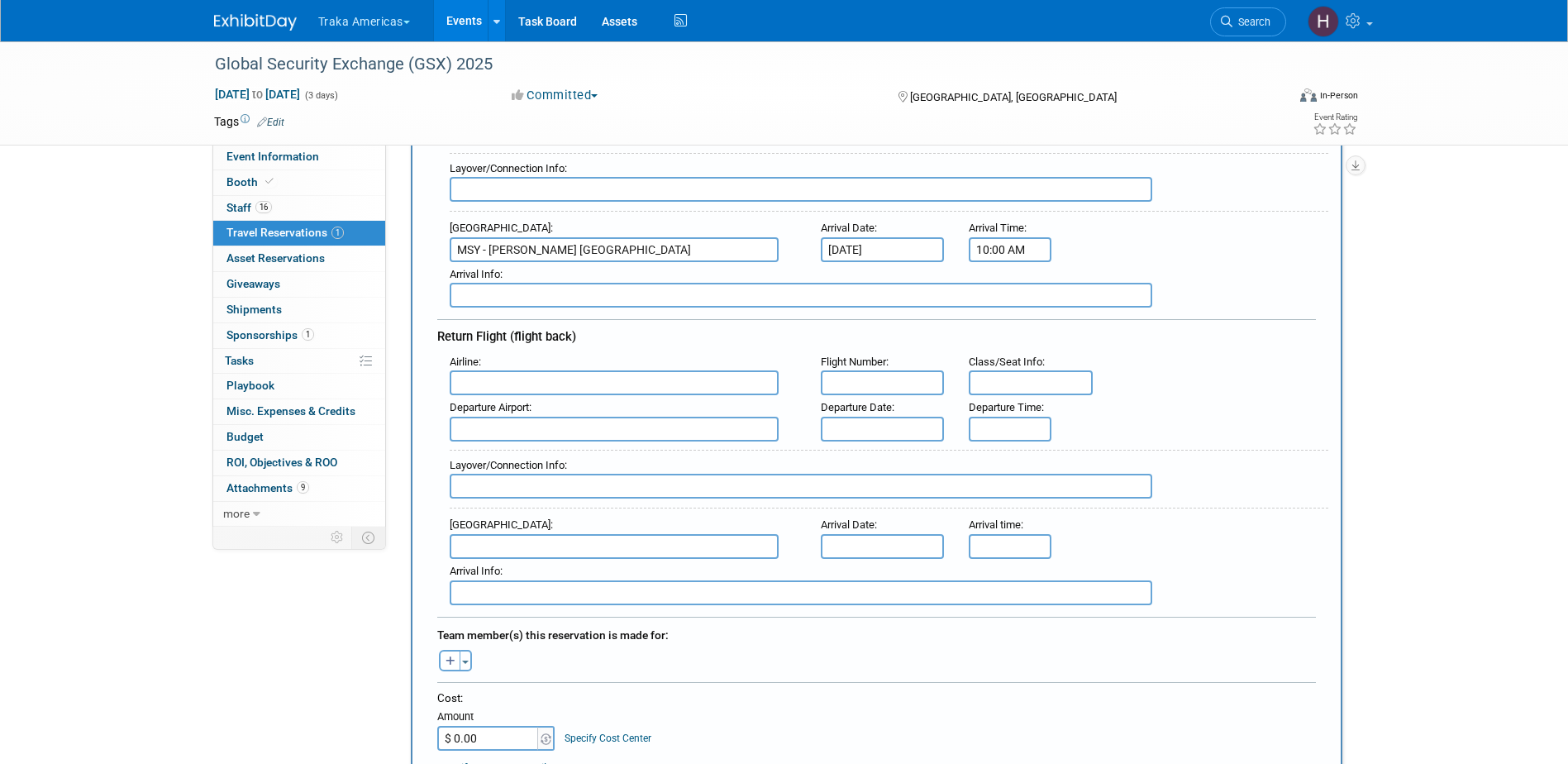
scroll to position [330, 0]
click at [497, 374] on input "text" at bounding box center [614, 378] width 329 height 25
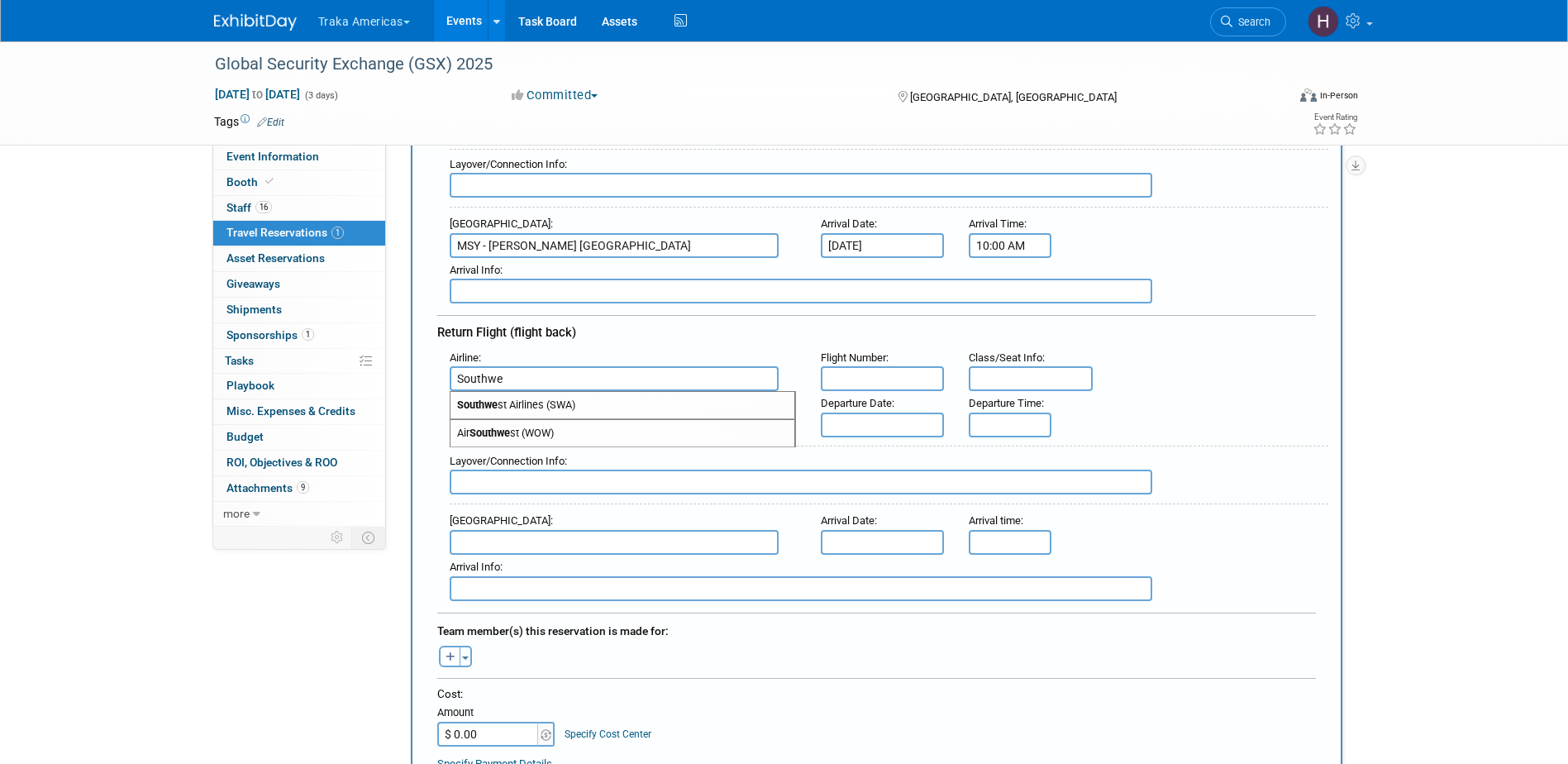
click at [494, 403] on strong "Southwe" at bounding box center [478, 404] width 41 height 13
type input "Southwest Airlines (SWA)"
click at [890, 381] on input "text" at bounding box center [882, 378] width 124 height 25
type input "WN3624"
click at [580, 419] on input "text" at bounding box center [614, 424] width 329 height 25
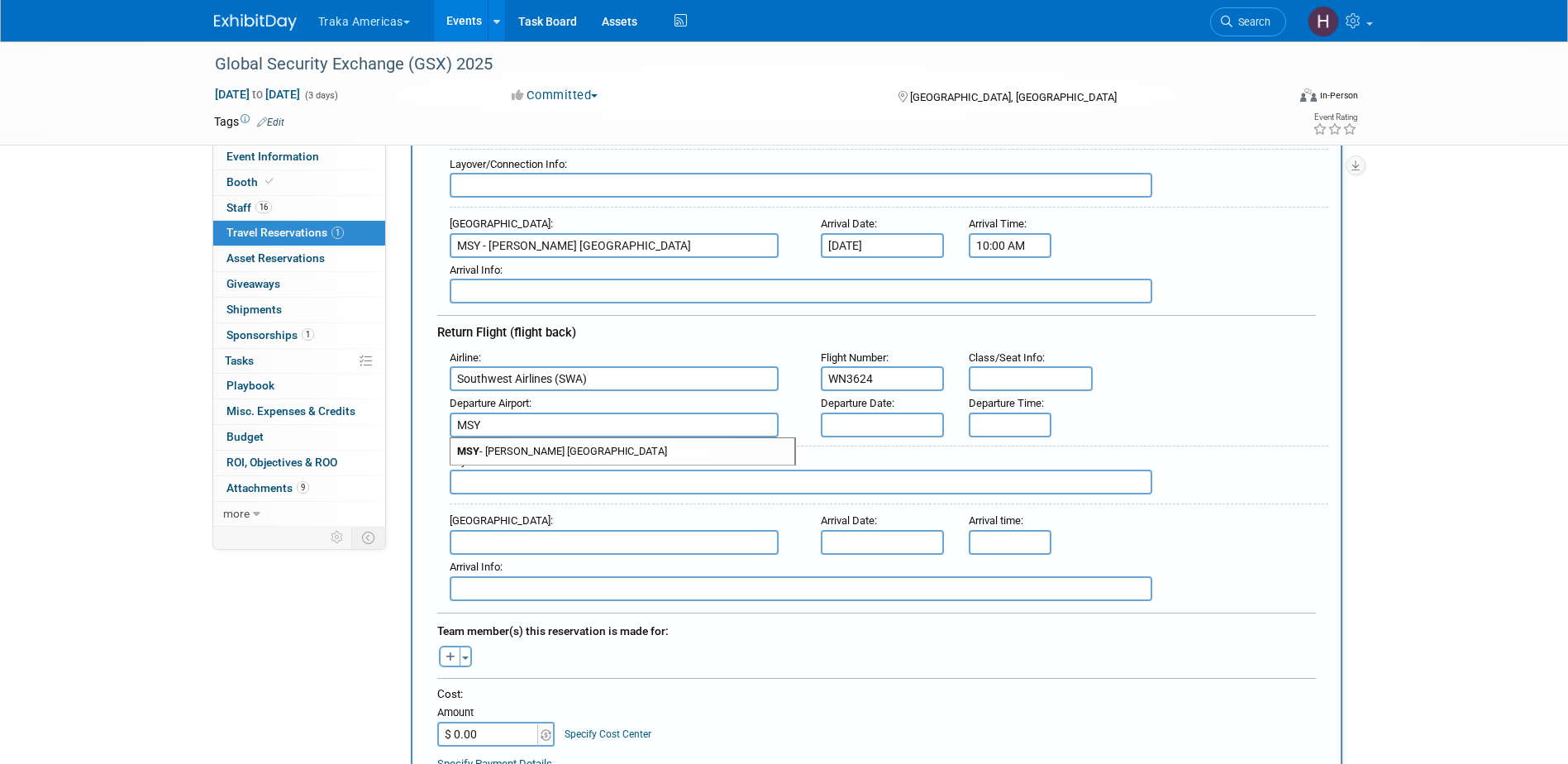
click at [566, 450] on span "MSY - Louis Armstrong New Orleans International Airport" at bounding box center [622, 450] width 344 height 26
type input "MSY - Louis Armstrong New Orleans International Airport"
click at [840, 418] on input "text" at bounding box center [882, 424] width 124 height 25
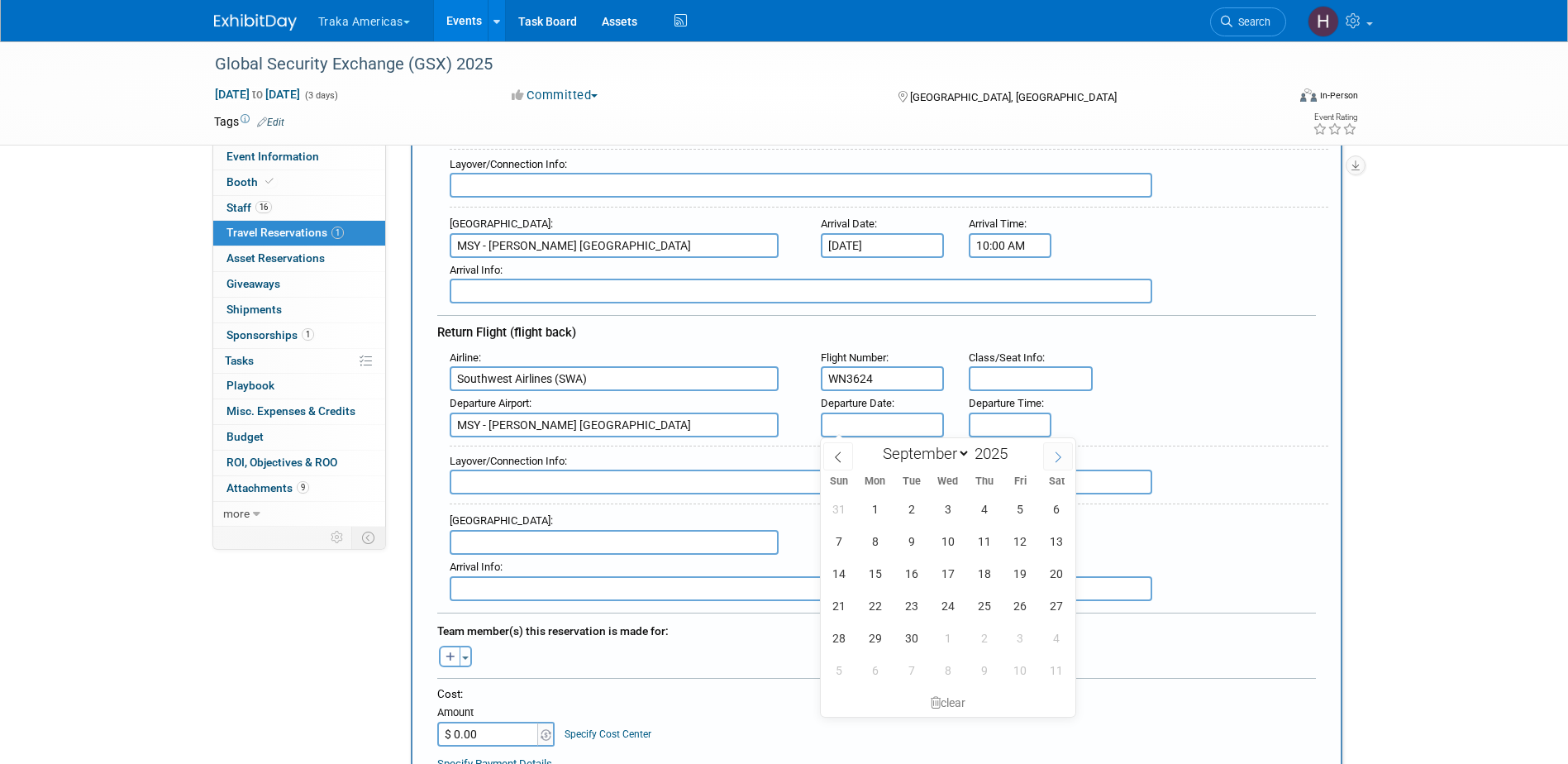
click at [1054, 451] on icon at bounding box center [1058, 457] width 12 height 12
select select "9"
click at [946, 509] on span "1" at bounding box center [948, 509] width 32 height 32
type input "[DATE]"
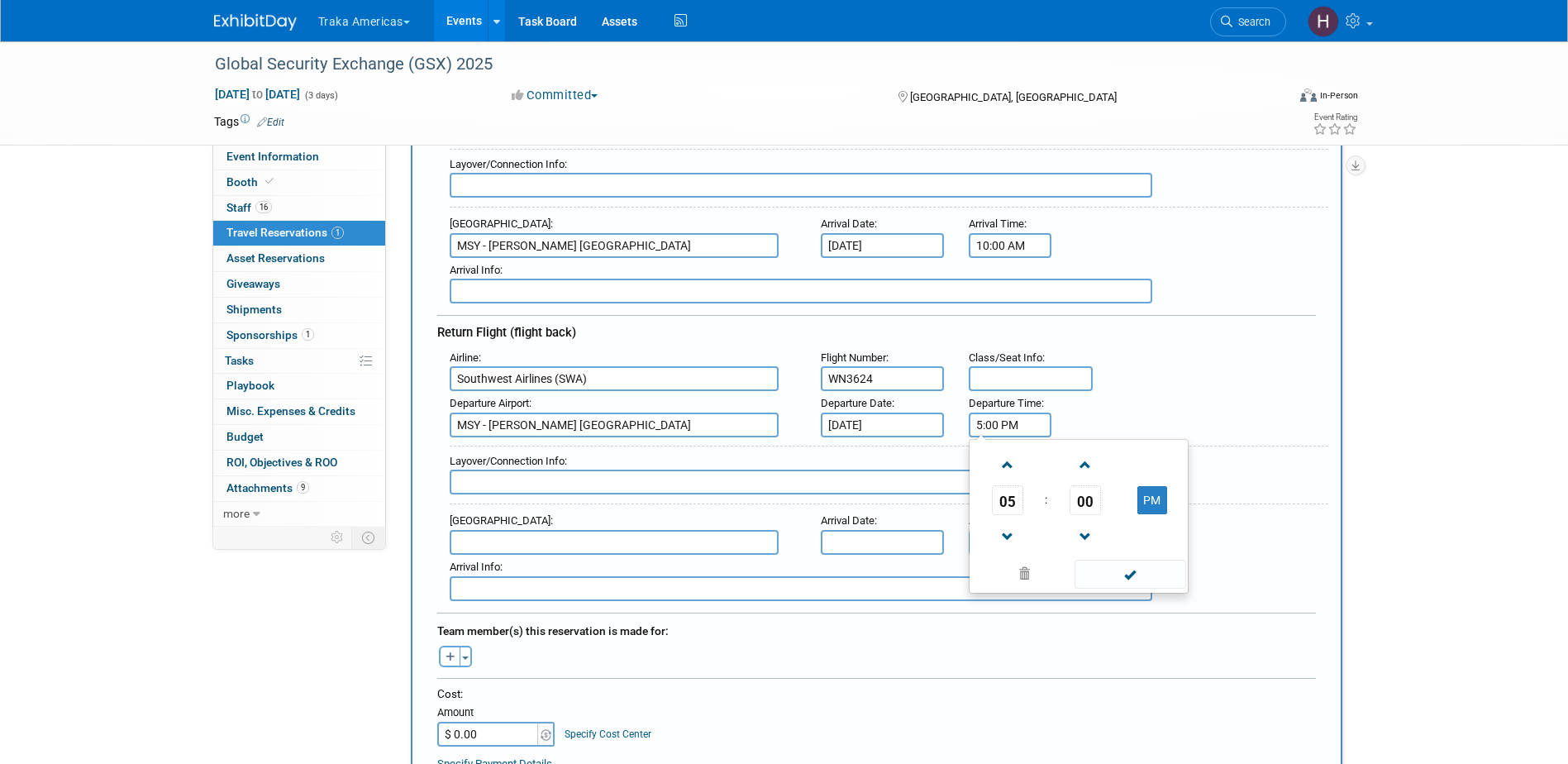
click at [1001, 425] on input "5:00 PM" at bounding box center [1010, 424] width 83 height 25
click at [1002, 465] on span at bounding box center [1007, 465] width 29 height 29
click at [1088, 499] on span "00" at bounding box center [1084, 499] width 31 height 30
click at [1048, 466] on td "05" at bounding box center [1052, 465] width 53 height 45
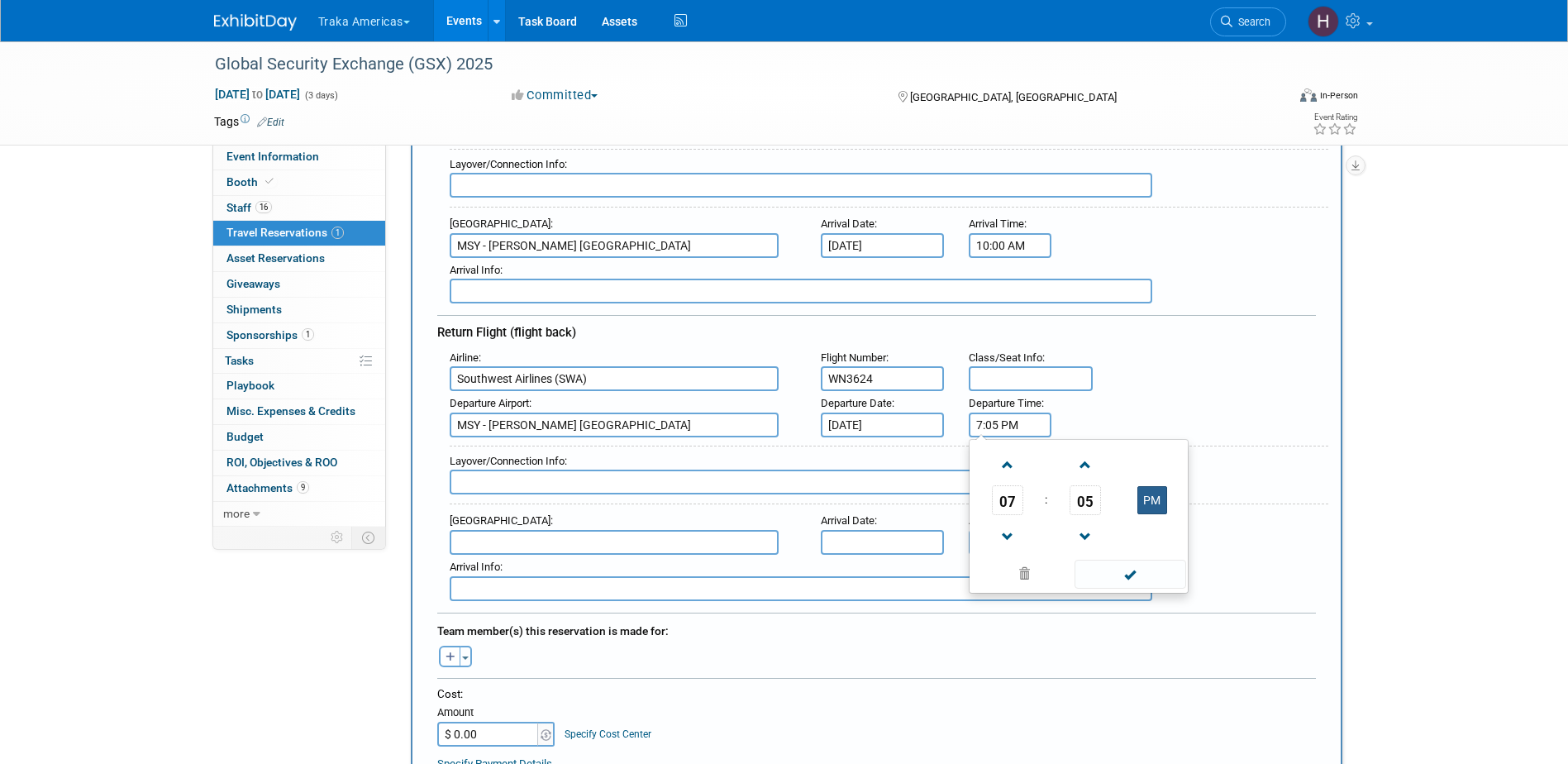
click at [1155, 497] on button "PM" at bounding box center [1151, 499] width 30 height 28
type input "7:05 AM"
click at [1133, 581] on span at bounding box center [1130, 574] width 112 height 29
click at [482, 543] on input "text" at bounding box center [614, 542] width 329 height 25
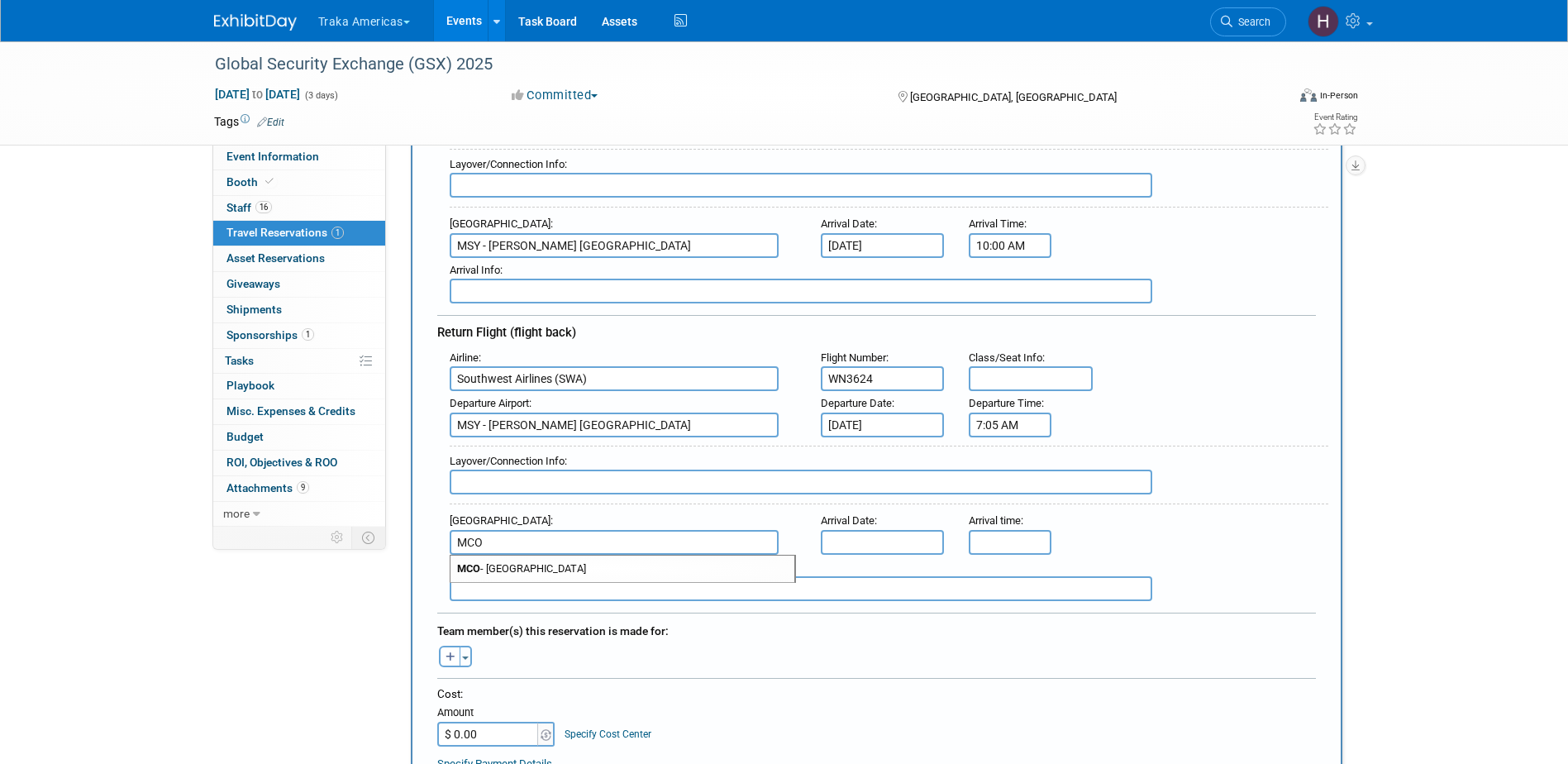
click at [497, 573] on span "MCO - Orlando International Airport" at bounding box center [622, 568] width 344 height 26
type input "MCO - Orlando International Airport"
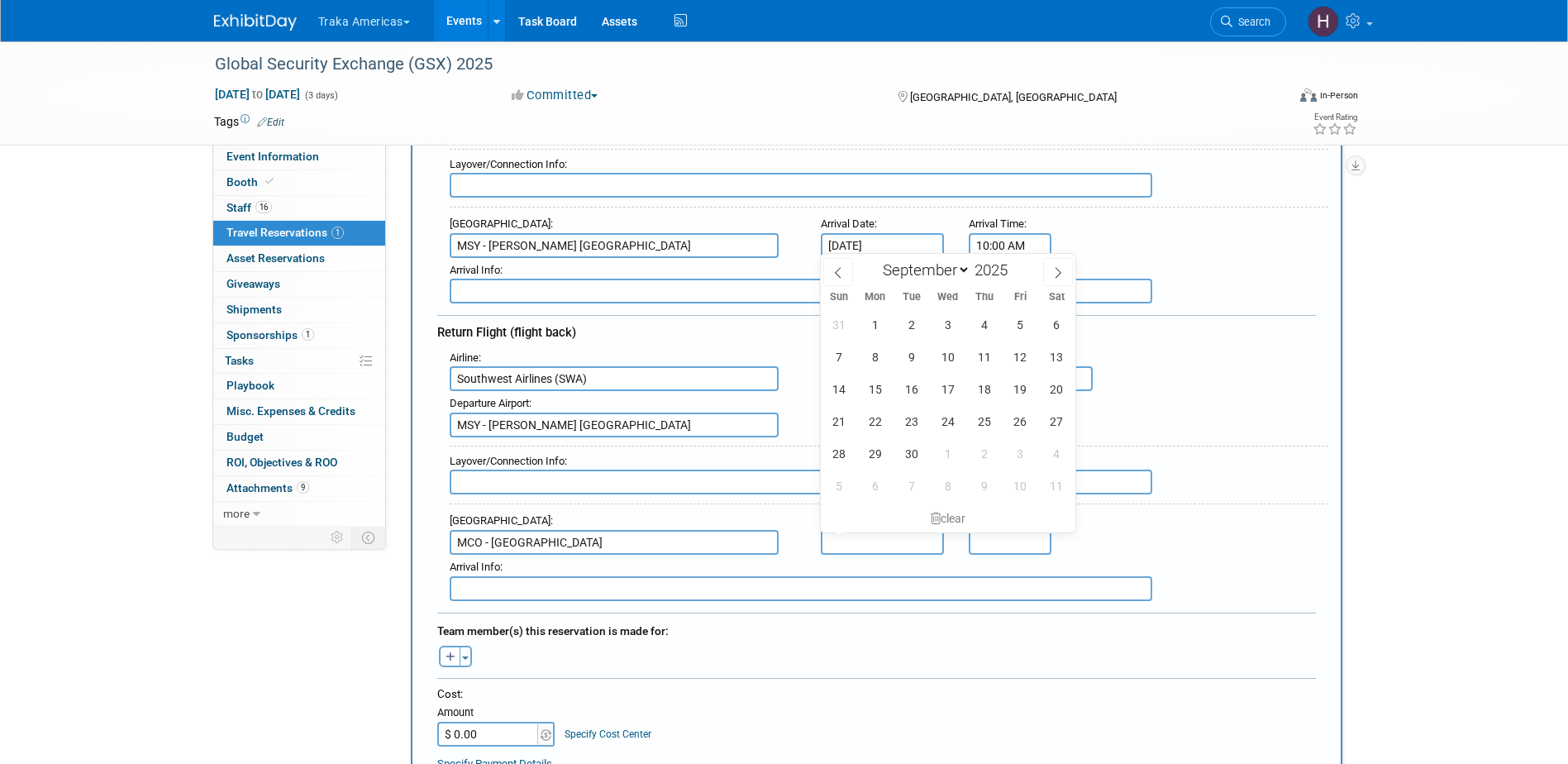
click at [909, 539] on input "text" at bounding box center [882, 542] width 124 height 25
click at [1054, 269] on icon at bounding box center [1058, 273] width 12 height 12
select select "9"
click at [948, 324] on span "1" at bounding box center [948, 325] width 32 height 32
type input "[DATE]"
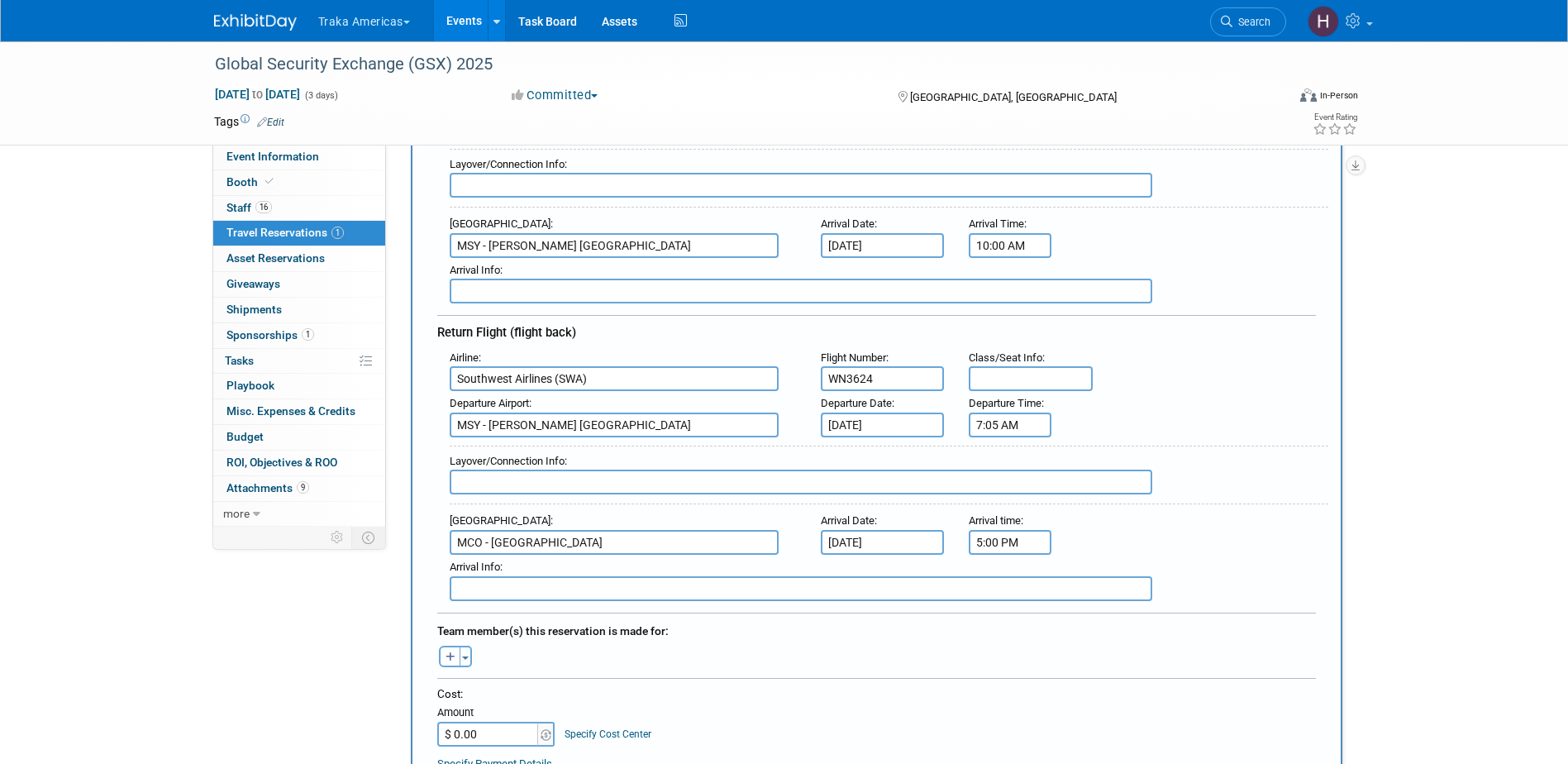
click at [1015, 541] on input "5:00 PM" at bounding box center [1010, 542] width 83 height 25
click at [1004, 581] on span at bounding box center [1007, 582] width 29 height 29
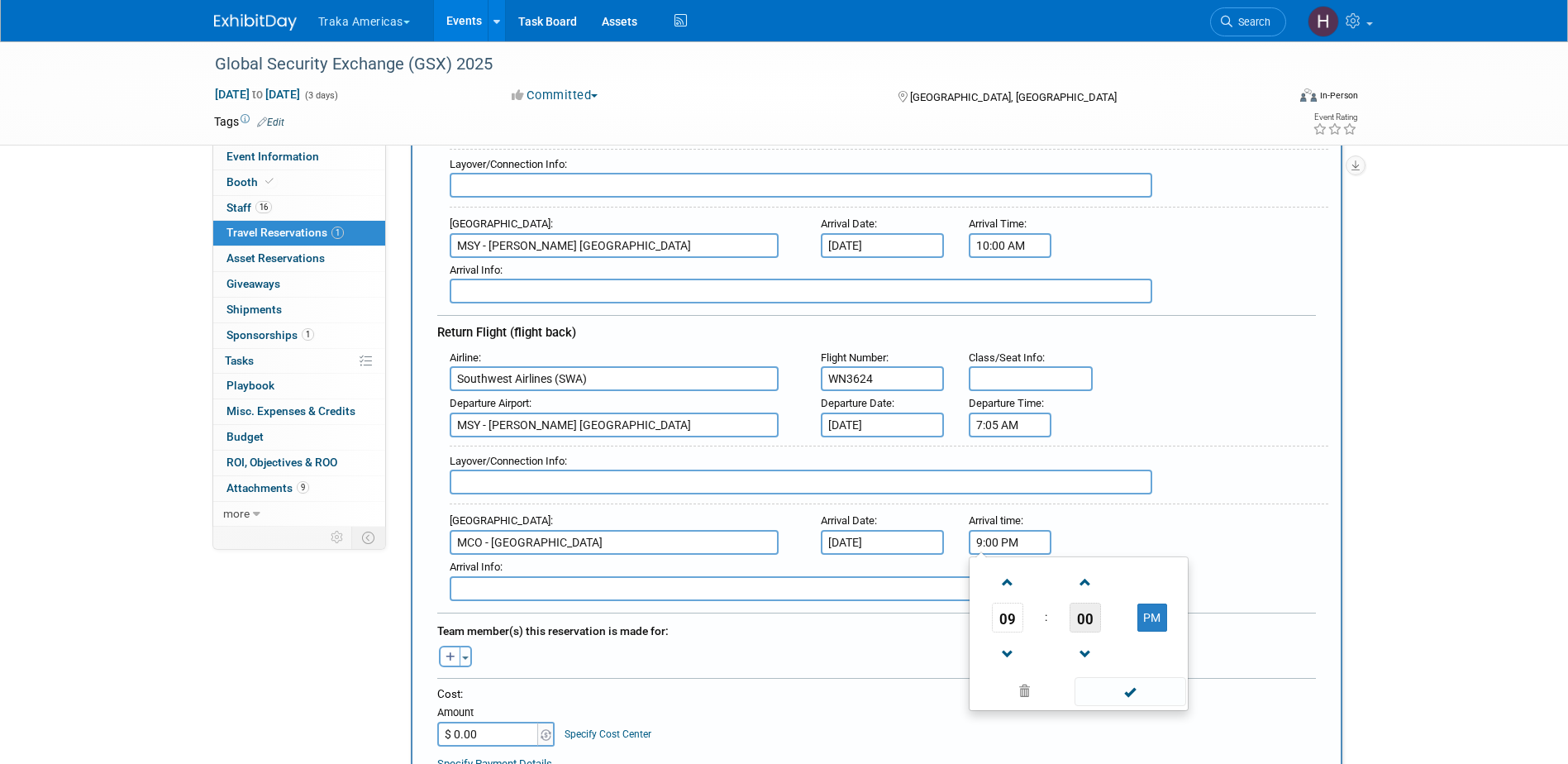
click at [1085, 611] on span "00" at bounding box center [1084, 617] width 31 height 30
click at [1168, 669] on td "55" at bounding box center [1158, 672] width 53 height 45
click at [1152, 627] on button "PM" at bounding box center [1151, 617] width 30 height 28
click at [1138, 693] on span at bounding box center [1130, 691] width 112 height 29
type input "9:55 AM"
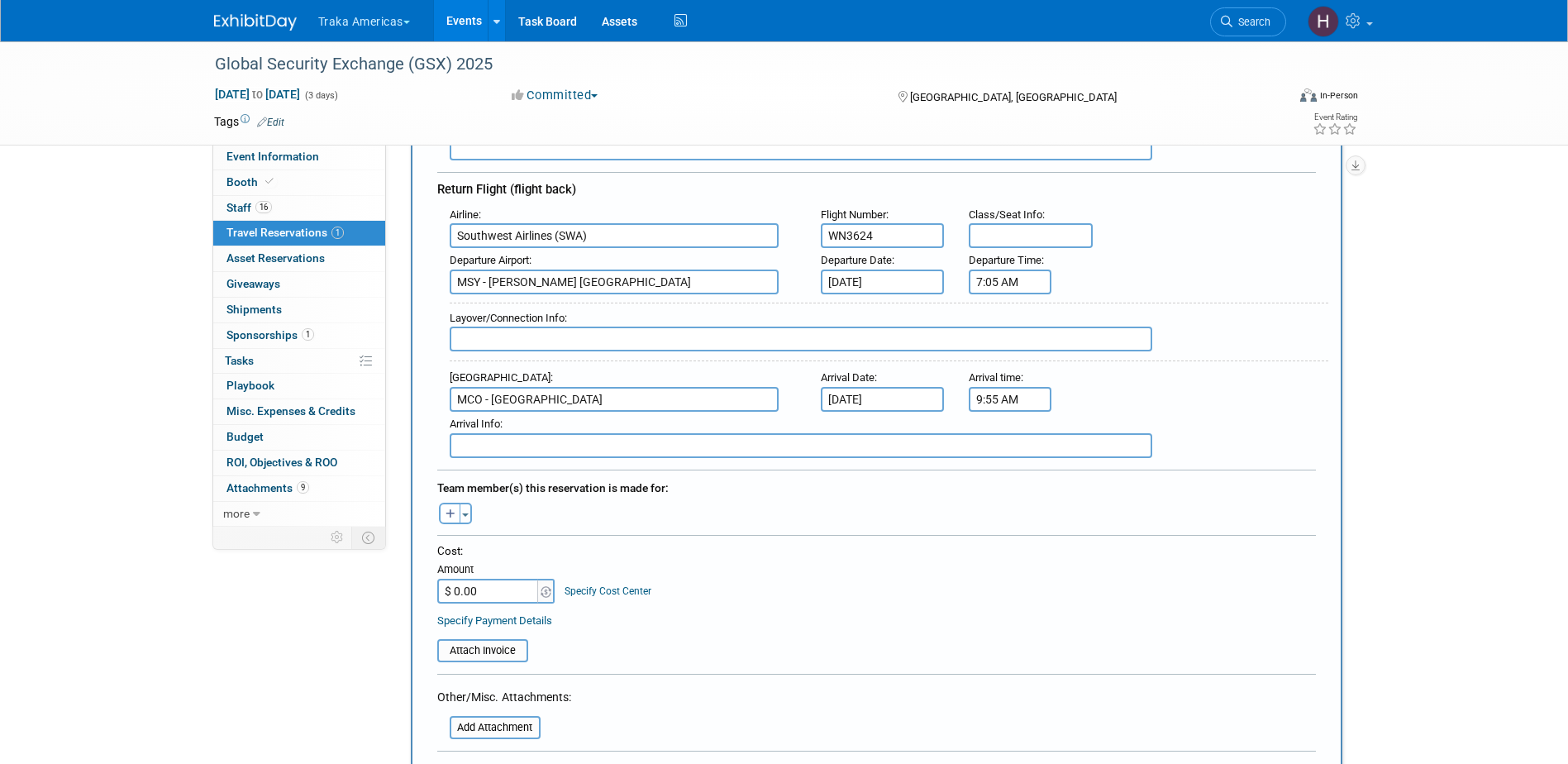
scroll to position [496, 0]
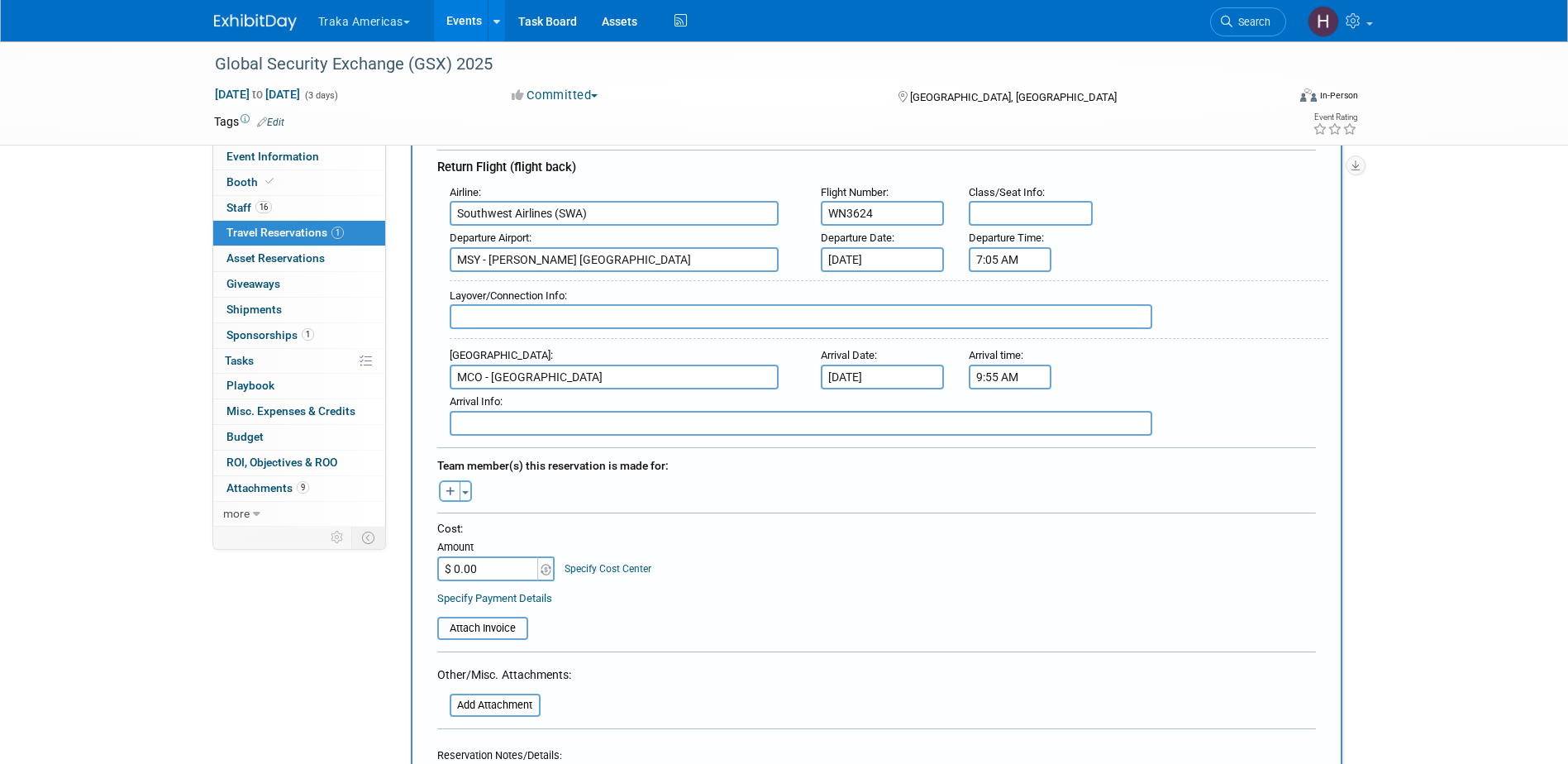
click at [449, 489] on icon "button" at bounding box center [451, 492] width 10 height 11
select select
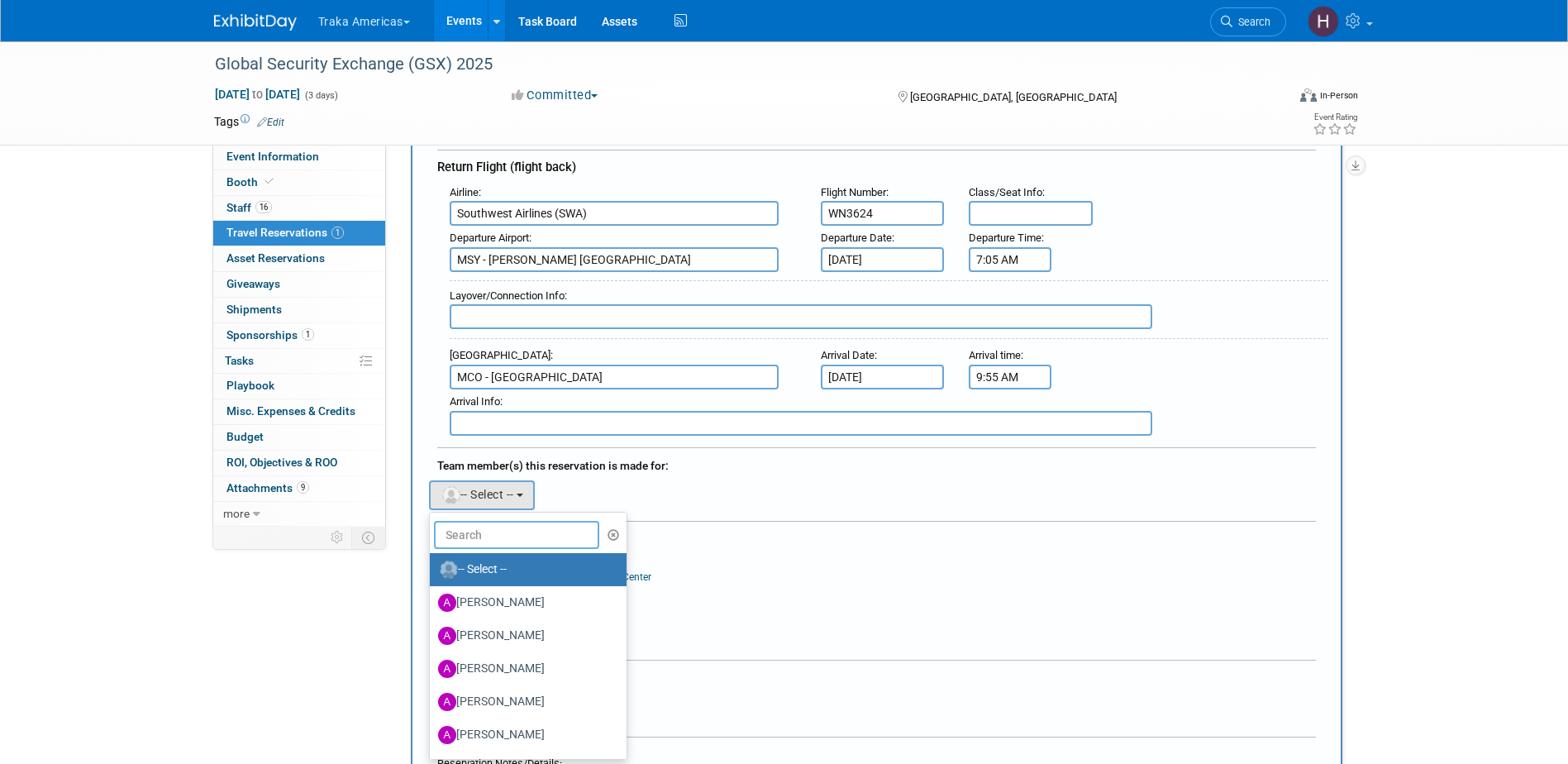
click at [494, 535] on input "text" at bounding box center [516, 534] width 166 height 28
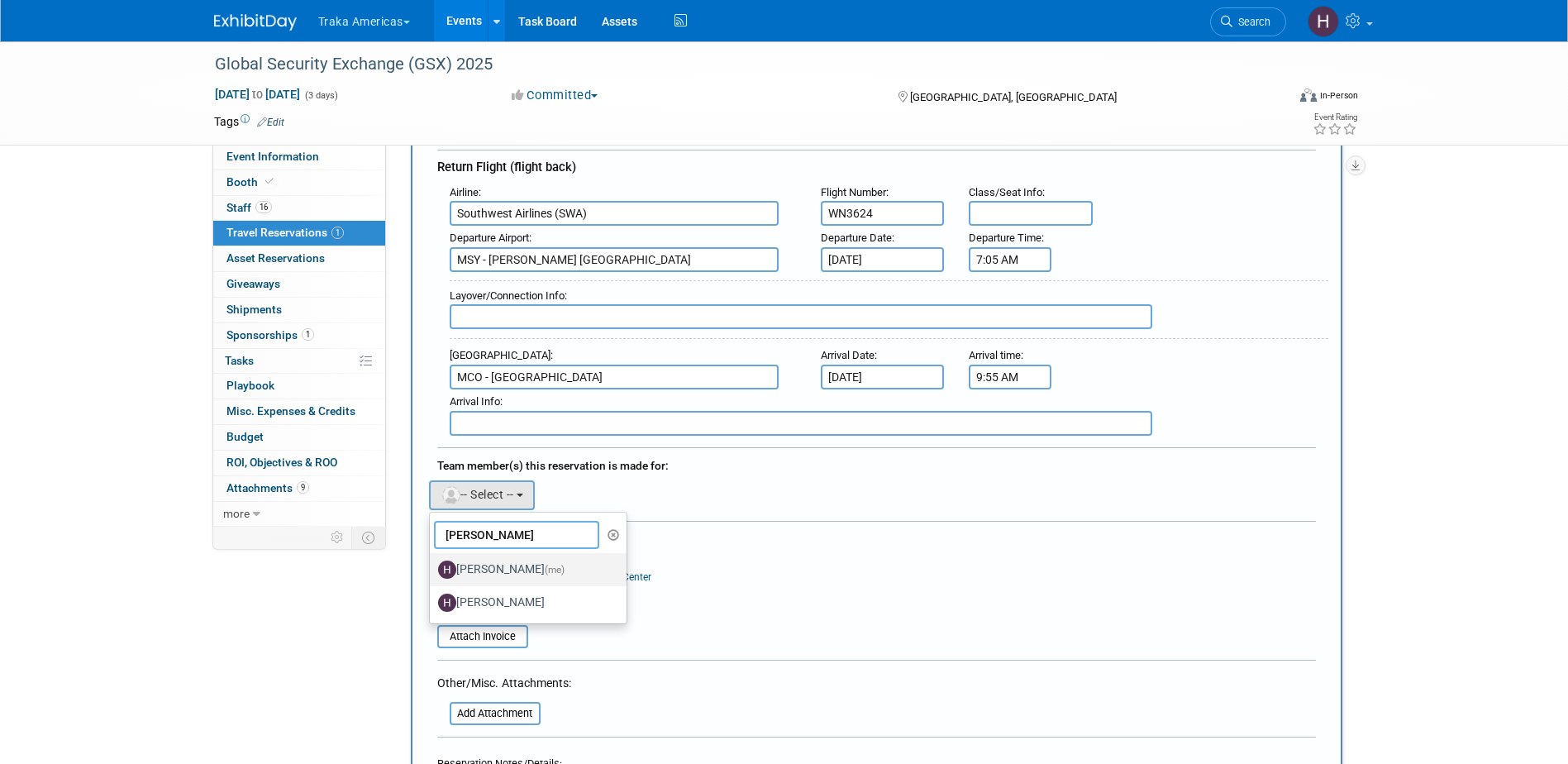
type input "Heather Fraser"
click at [514, 572] on label "Heather Fraser (me)" at bounding box center [524, 569] width 172 height 26
click at [432, 572] on input "Heather Fraser (me)" at bounding box center [427, 567] width 11 height 11
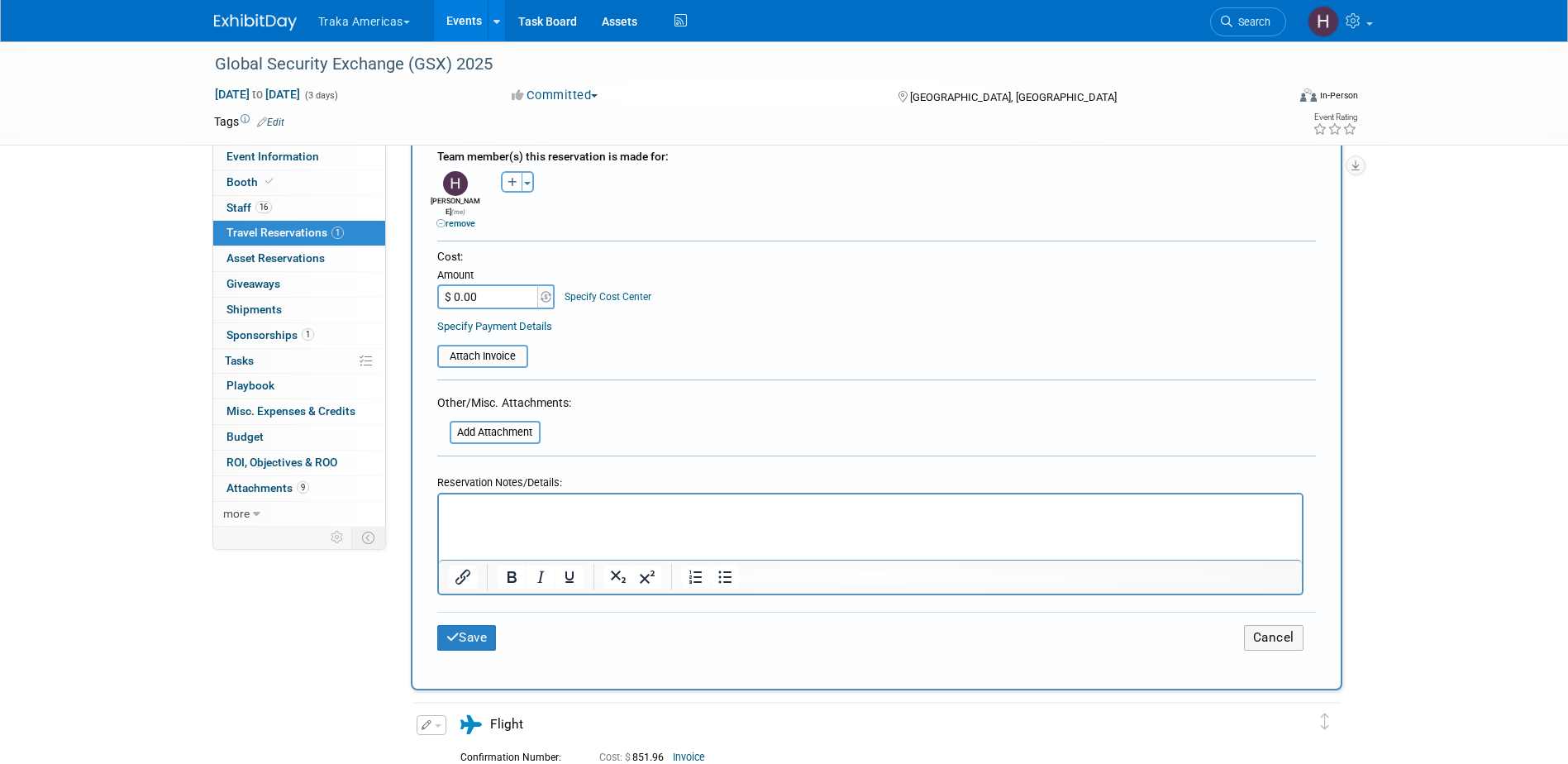
scroll to position [827, 0]
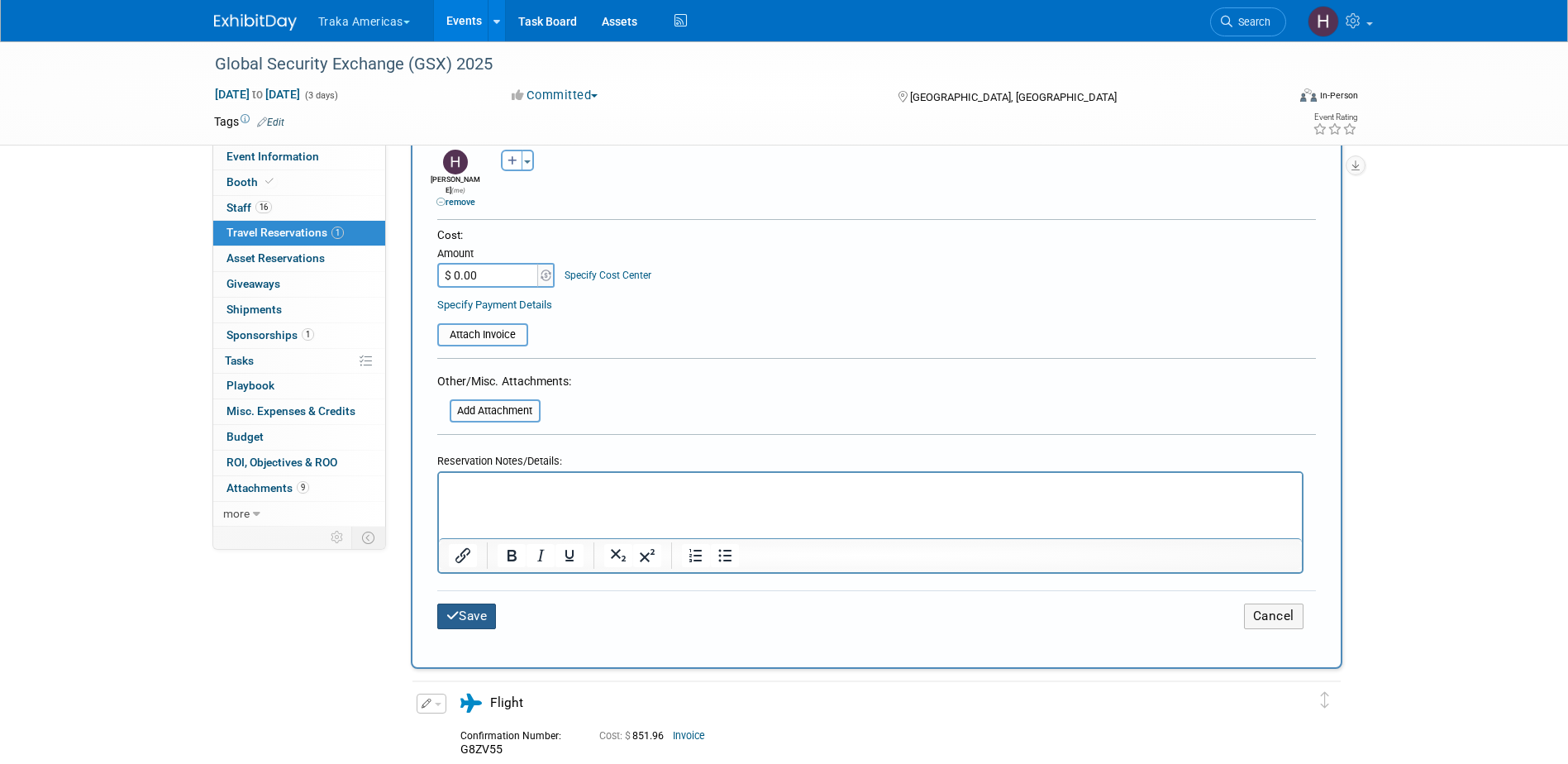
click at [487, 603] on button "Save" at bounding box center [467, 616] width 59 height 25
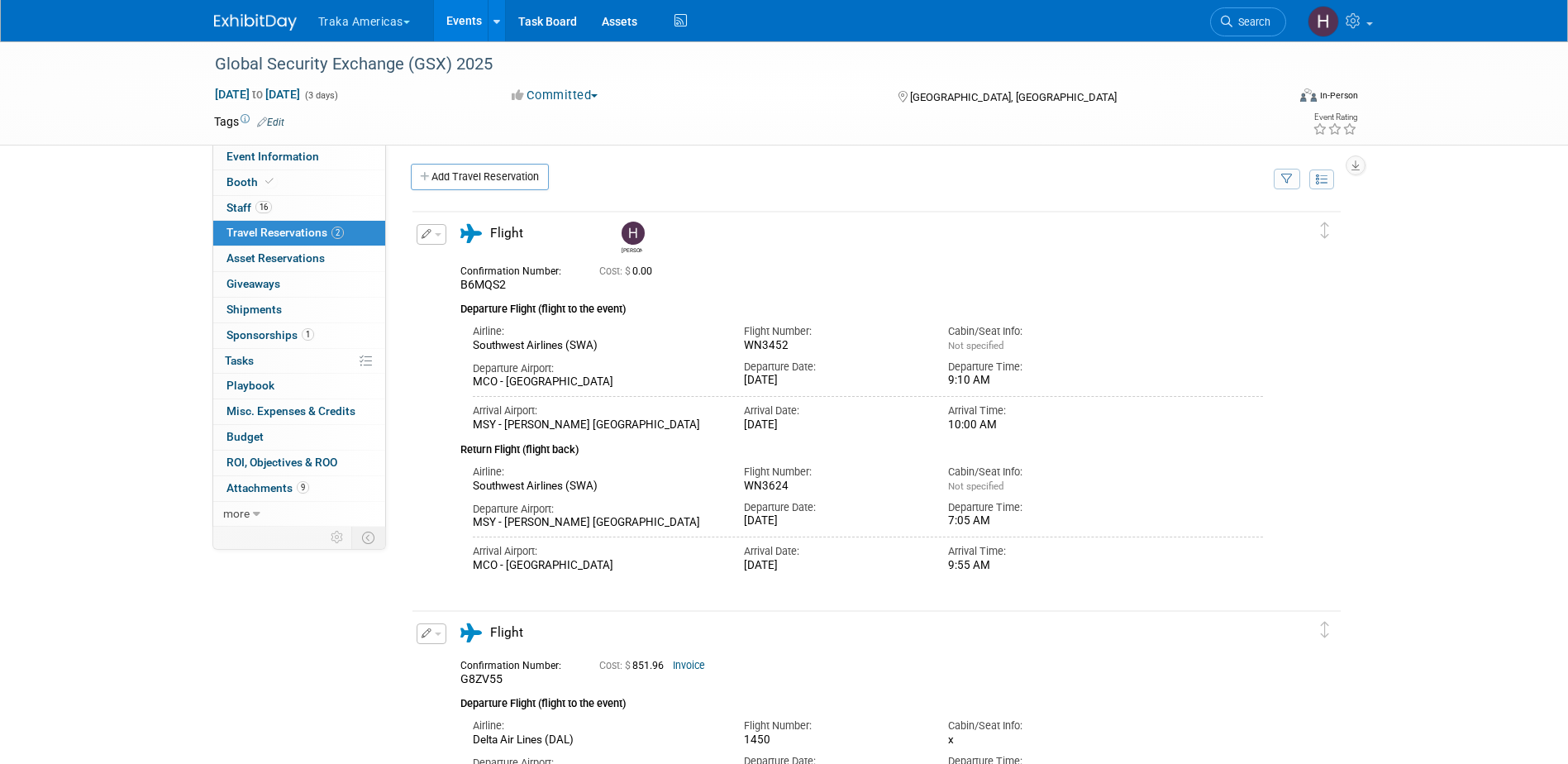
scroll to position [0, 0]
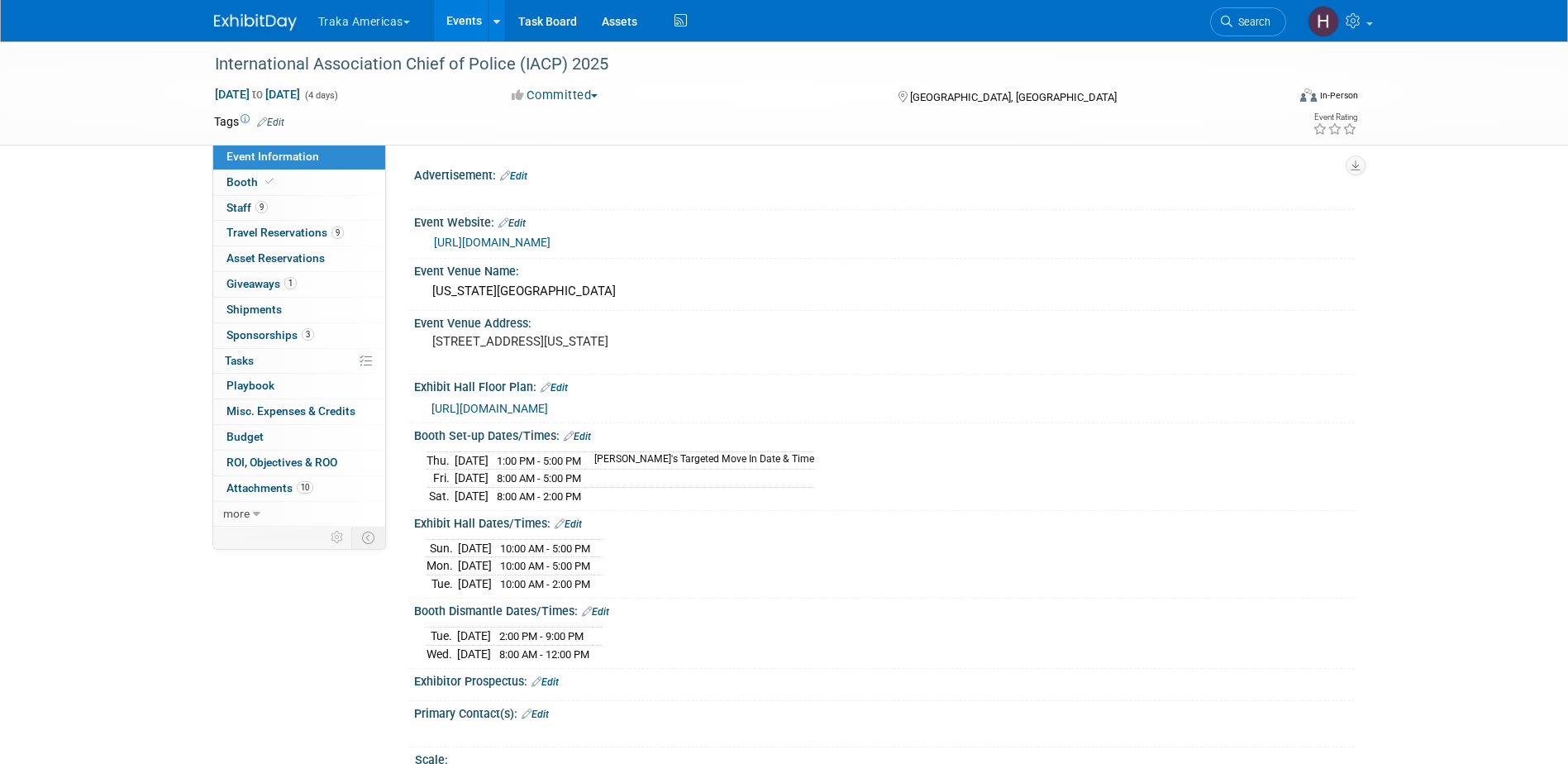
select select "National"
click at [237, 232] on span "Travel Reservations 9" at bounding box center [285, 232] width 117 height 14
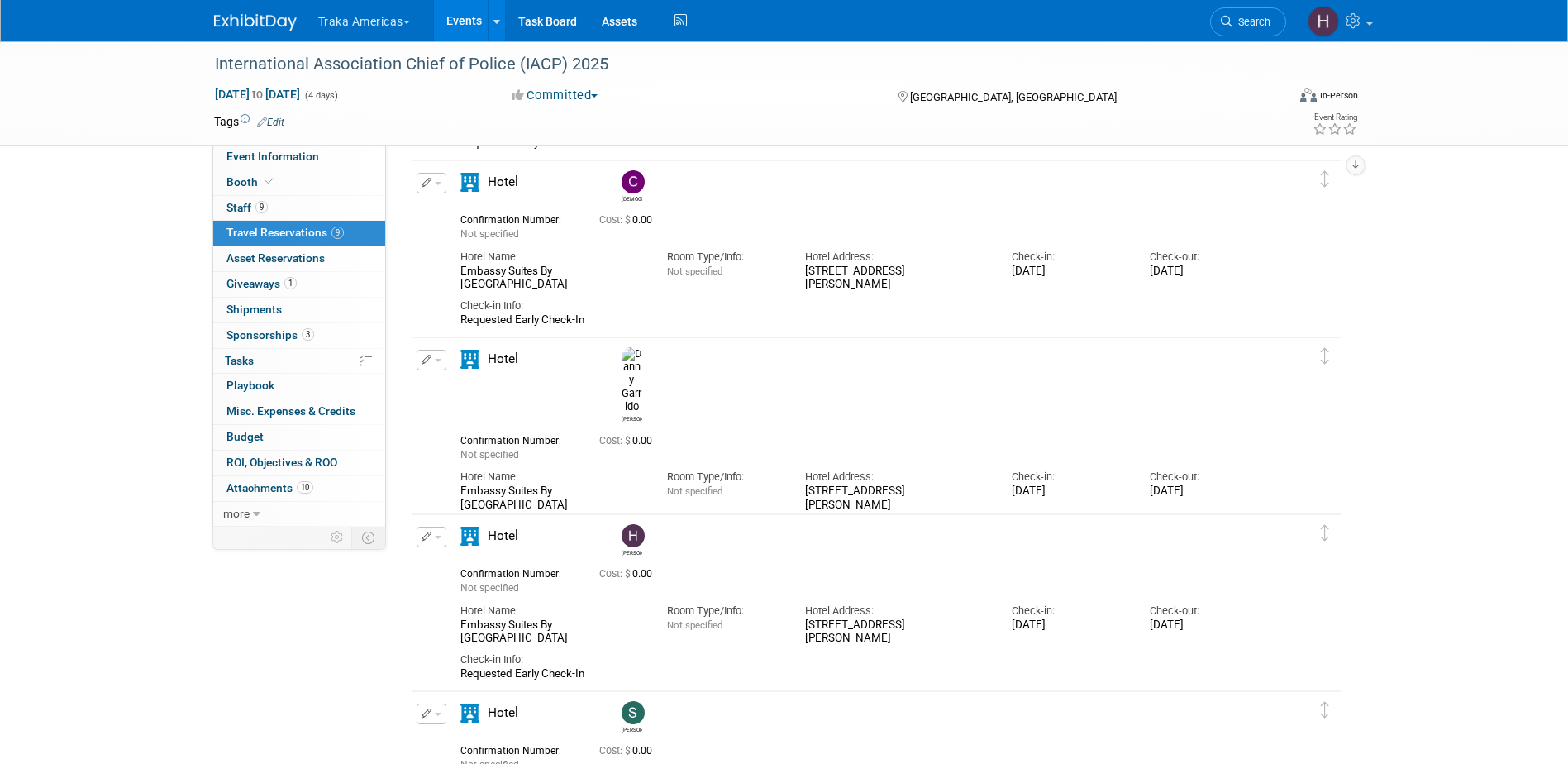
scroll to position [991, 0]
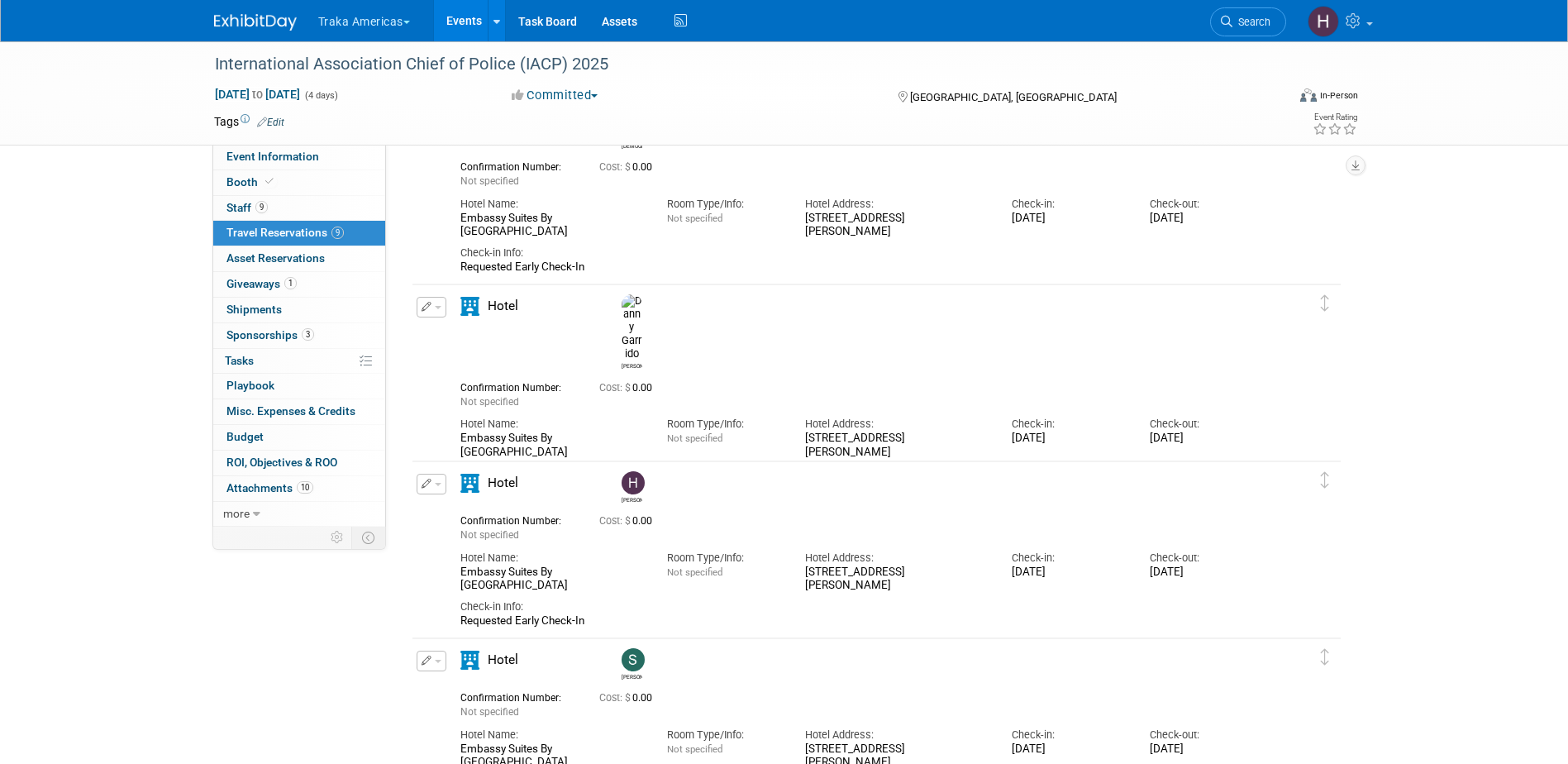
drag, startPoint x: 589, startPoint y: 401, endPoint x: 618, endPoint y: 411, distance: 30.7
click at [618, 431] on div "Embassy Suites By Hilton Denver Downtown Convention Center" at bounding box center [551, 445] width 182 height 28
drag, startPoint x: 618, startPoint y: 411, endPoint x: 571, endPoint y: 411, distance: 47.0
copy div "Denver Downtown Convention Center"
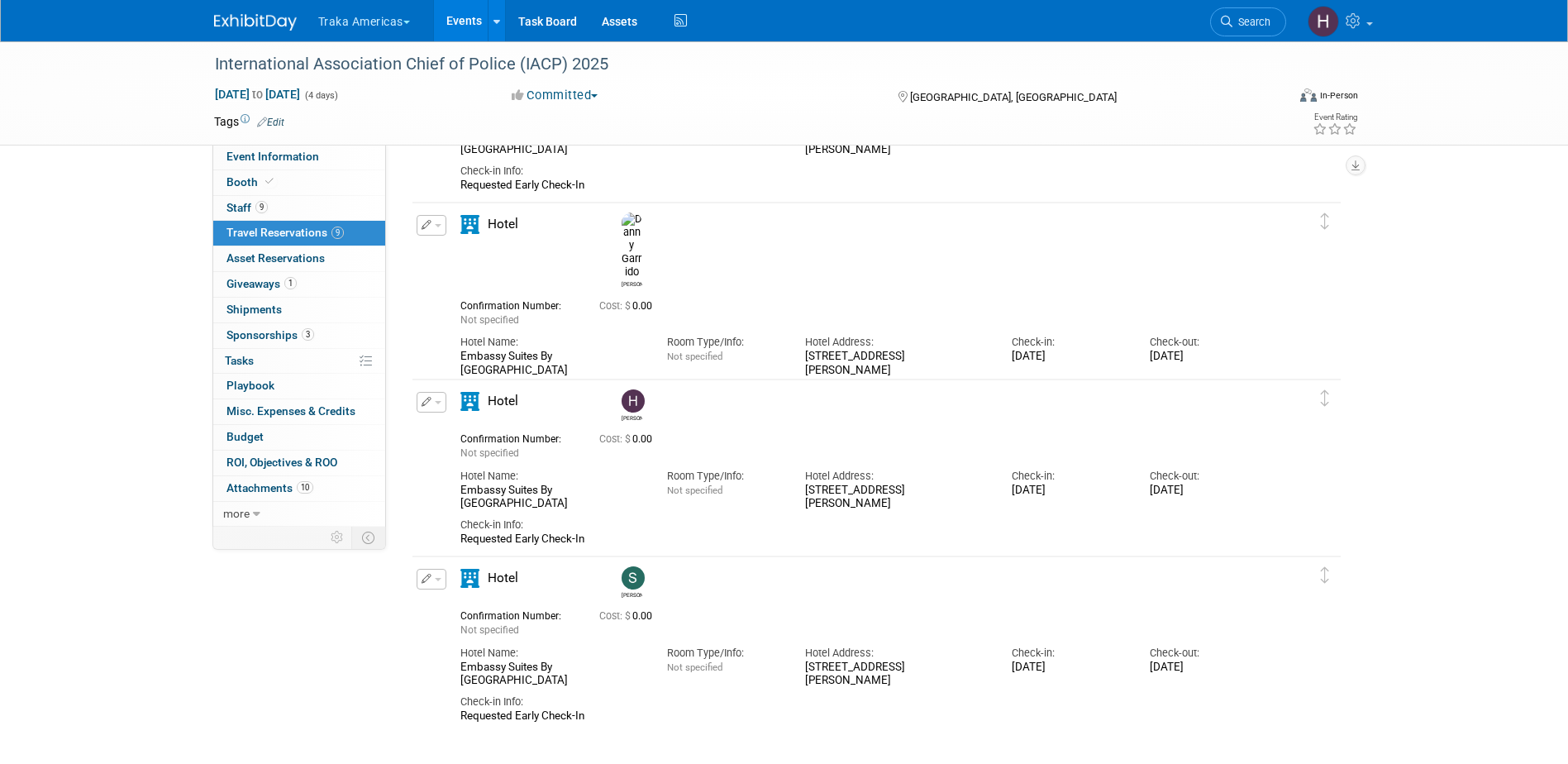
scroll to position [1074, 0]
